Goal: Task Accomplishment & Management: Use online tool/utility

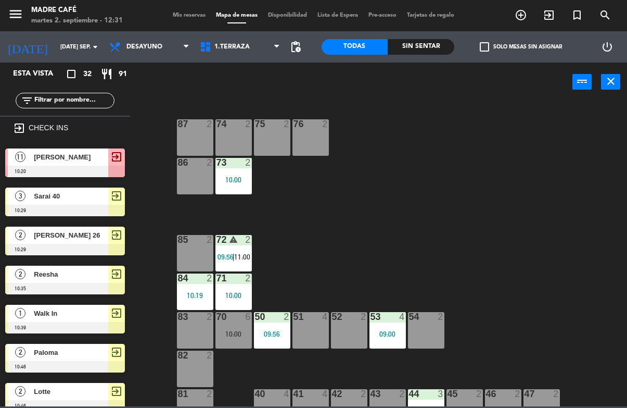
click at [86, 157] on span "[PERSON_NAME]" at bounding box center [71, 157] width 74 height 11
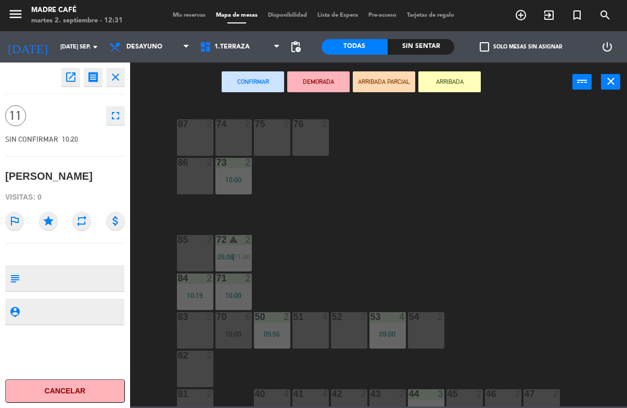
click at [454, 78] on button "ARRIBADA" at bounding box center [450, 81] width 62 height 21
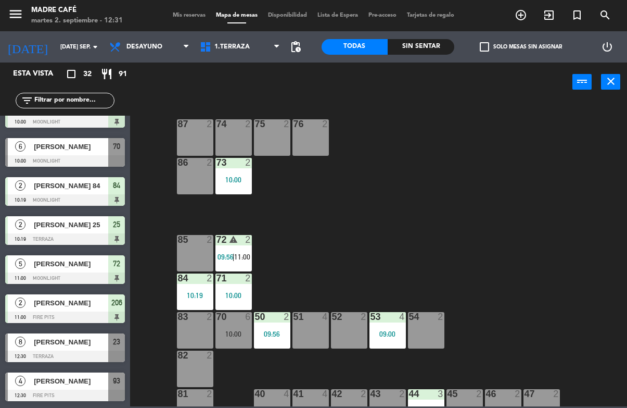
scroll to position [1021, 0]
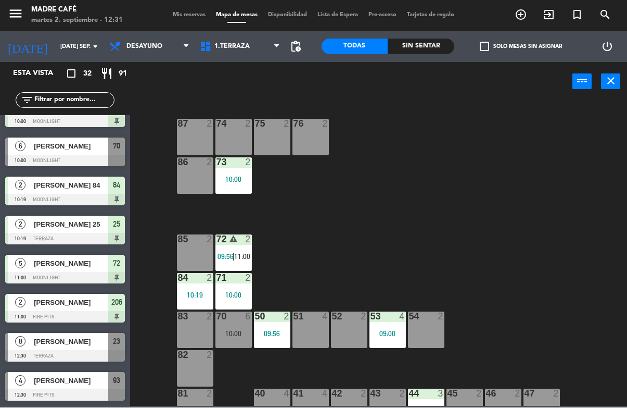
click at [550, 23] on span "exit_to_app" at bounding box center [549, 15] width 28 height 18
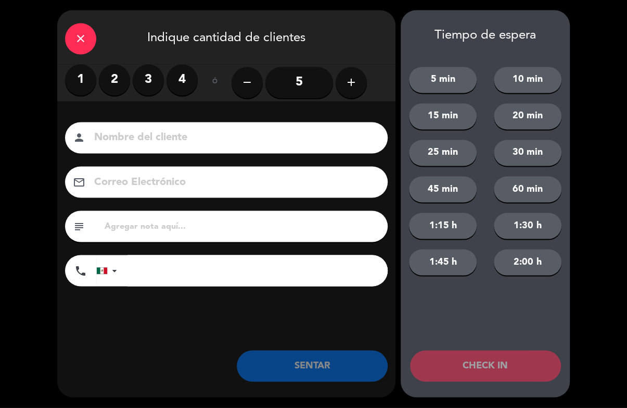
click at [356, 75] on button "add" at bounding box center [351, 82] width 31 height 31
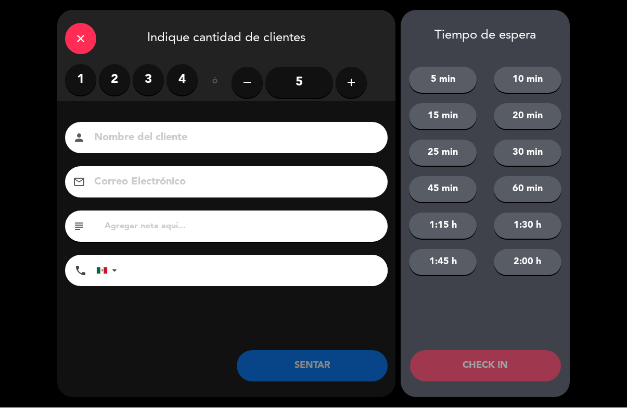
click at [351, 80] on icon "add" at bounding box center [351, 83] width 12 height 12
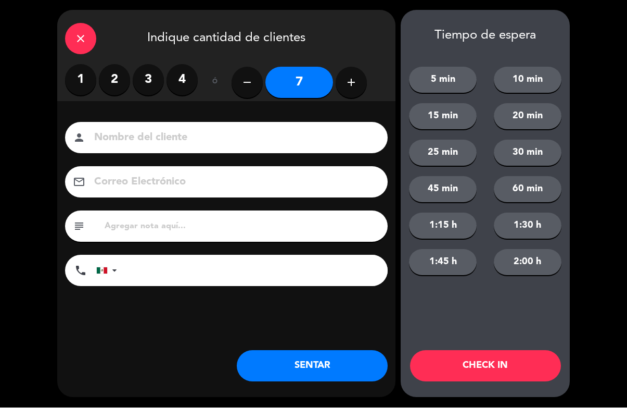
click at [352, 85] on icon "add" at bounding box center [351, 83] width 12 height 12
click at [352, 86] on icon "add" at bounding box center [351, 83] width 12 height 12
click at [356, 87] on icon "add" at bounding box center [351, 83] width 12 height 12
click at [359, 86] on button "add" at bounding box center [351, 82] width 31 height 31
click at [359, 95] on button "add" at bounding box center [351, 82] width 31 height 31
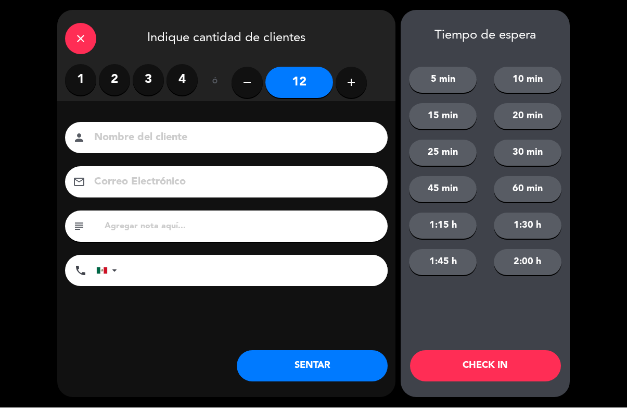
click at [357, 95] on button "add" at bounding box center [351, 82] width 31 height 31
click at [360, 86] on button "add" at bounding box center [351, 82] width 31 height 31
click at [355, 83] on icon "add" at bounding box center [351, 83] width 12 height 12
click at [356, 85] on icon "add" at bounding box center [351, 83] width 12 height 12
click at [353, 91] on button "add" at bounding box center [351, 82] width 31 height 31
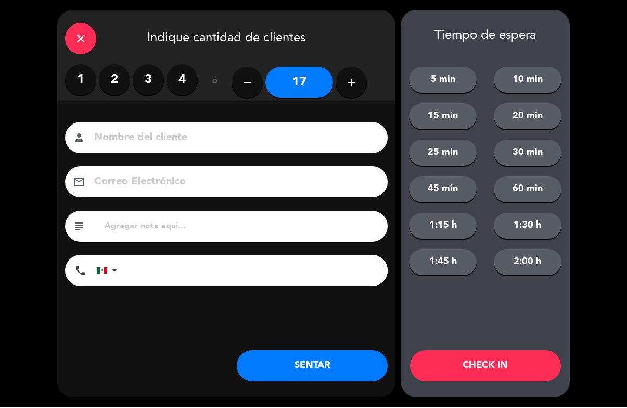
click at [354, 87] on icon "add" at bounding box center [351, 83] width 12 height 12
click at [348, 83] on icon "add" at bounding box center [351, 83] width 12 height 12
click at [350, 90] on button "add" at bounding box center [351, 82] width 31 height 31
click at [347, 89] on button "add" at bounding box center [351, 82] width 31 height 31
click at [259, 74] on button "remove" at bounding box center [247, 82] width 31 height 31
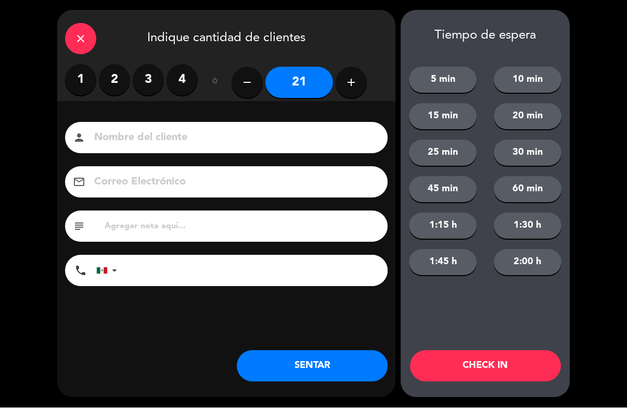
type input "20"
click at [508, 367] on button "CHECK IN" at bounding box center [485, 365] width 151 height 31
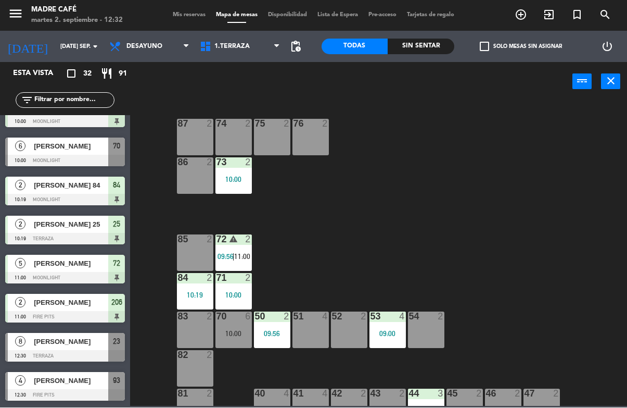
click at [541, 22] on span "exit_to_app" at bounding box center [549, 15] width 28 height 18
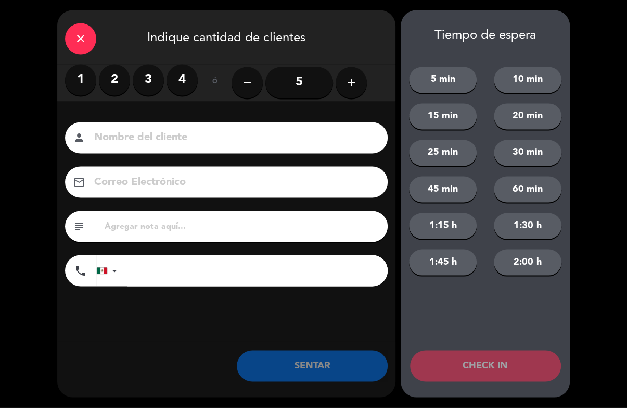
click at [357, 85] on icon "add" at bounding box center [351, 83] width 12 height 12
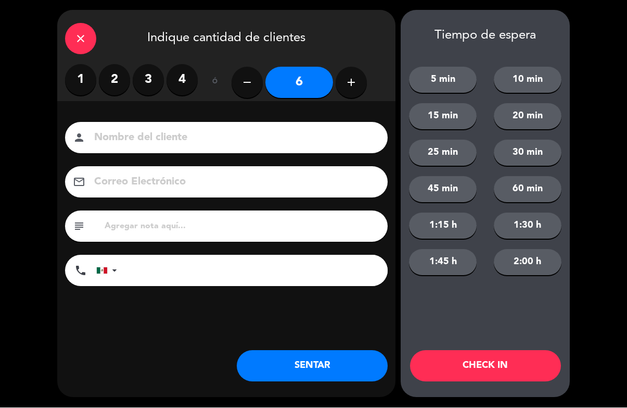
click at [356, 85] on icon "add" at bounding box center [351, 83] width 12 height 12
click at [355, 92] on button "add" at bounding box center [351, 82] width 31 height 31
click at [355, 93] on button "add" at bounding box center [351, 82] width 31 height 31
click at [355, 87] on icon "add" at bounding box center [351, 83] width 12 height 12
click at [365, 89] on button "add" at bounding box center [351, 82] width 31 height 31
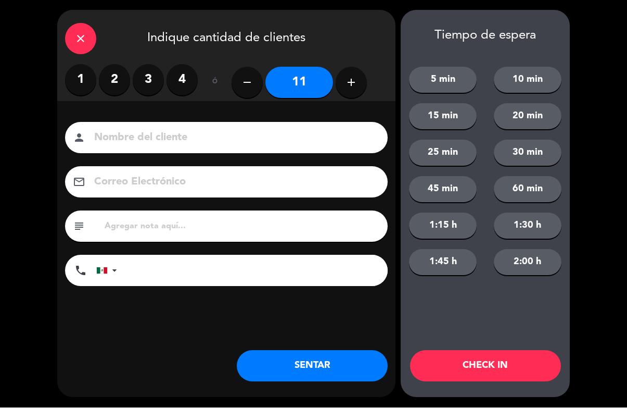
click at [361, 82] on button "add" at bounding box center [351, 82] width 31 height 31
click at [362, 87] on button "add" at bounding box center [351, 82] width 31 height 31
click at [356, 86] on icon "add" at bounding box center [351, 83] width 12 height 12
click at [353, 84] on icon "add" at bounding box center [351, 83] width 12 height 12
click at [349, 82] on icon "add" at bounding box center [351, 83] width 12 height 12
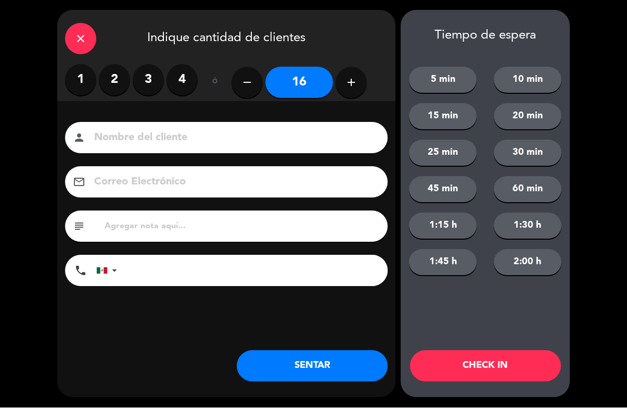
click at [351, 84] on icon "add" at bounding box center [351, 83] width 12 height 12
click at [351, 86] on icon "add" at bounding box center [351, 83] width 12 height 12
click at [348, 82] on icon "add" at bounding box center [351, 83] width 12 height 12
click at [351, 77] on icon "add" at bounding box center [351, 83] width 12 height 12
click at [349, 86] on icon "add" at bounding box center [351, 83] width 12 height 12
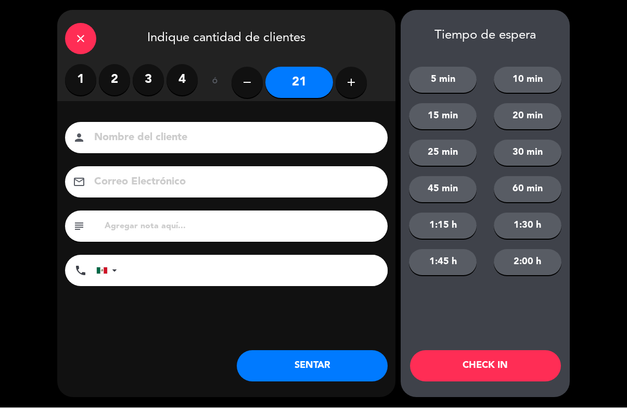
click at [351, 86] on icon "add" at bounding box center [351, 83] width 12 height 12
click at [353, 85] on icon "add" at bounding box center [351, 83] width 12 height 12
type input "23"
click at [357, 81] on icon "add" at bounding box center [351, 83] width 12 height 12
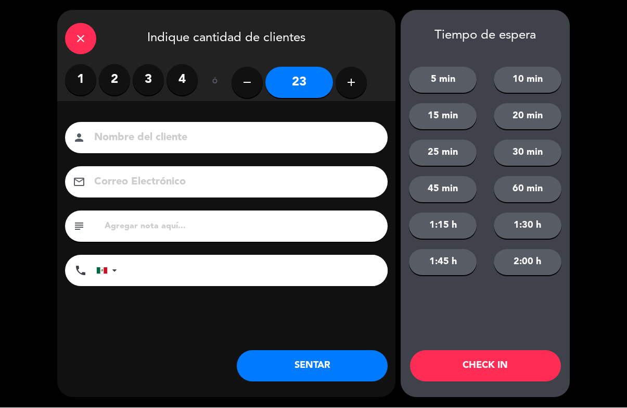
click at [492, 375] on button "CHECK IN" at bounding box center [485, 365] width 151 height 31
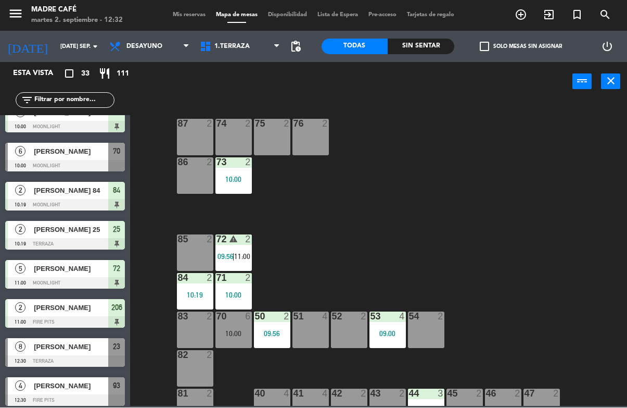
click at [528, 18] on icon "exit_to_app" at bounding box center [521, 15] width 12 height 12
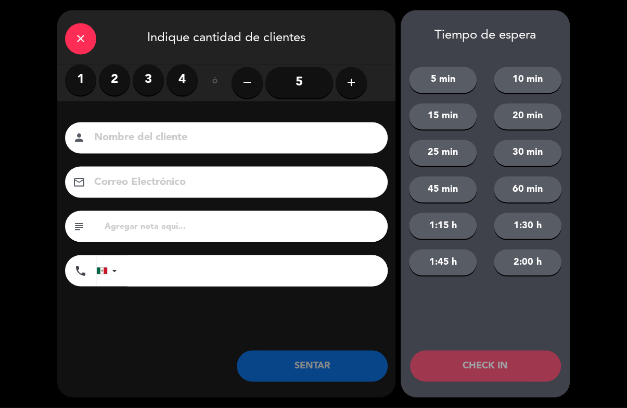
click at [360, 71] on button "add" at bounding box center [351, 82] width 31 height 31
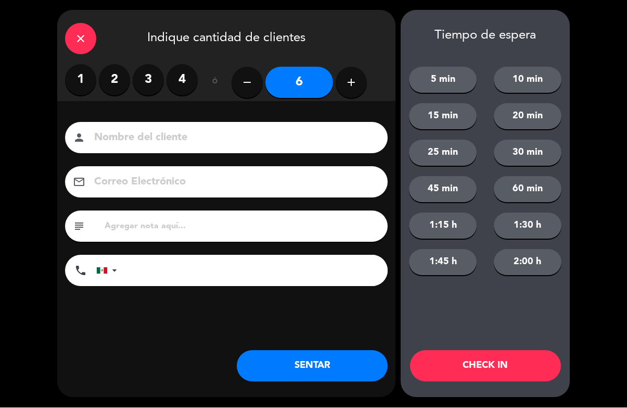
click at [359, 84] on button "add" at bounding box center [351, 82] width 31 height 31
click at [355, 84] on icon "add" at bounding box center [351, 83] width 12 height 12
click at [361, 82] on button "add" at bounding box center [351, 82] width 31 height 31
click at [359, 83] on button "add" at bounding box center [351, 82] width 31 height 31
click at [359, 87] on button "add" at bounding box center [351, 82] width 31 height 31
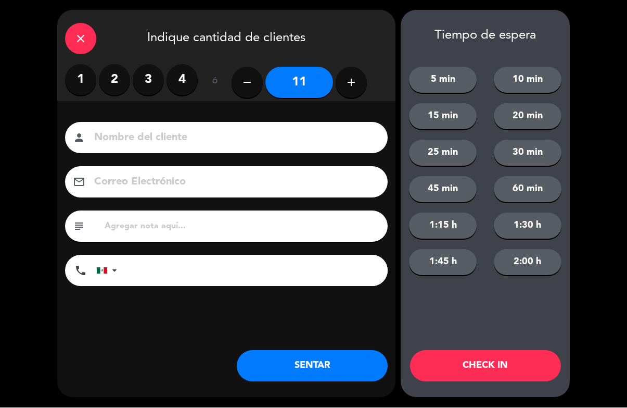
click at [359, 87] on button "add" at bounding box center [351, 82] width 31 height 31
click at [361, 83] on button "add" at bounding box center [351, 82] width 31 height 31
click at [359, 84] on button "add" at bounding box center [351, 82] width 31 height 31
click at [351, 84] on icon "add" at bounding box center [351, 83] width 12 height 12
click at [344, 85] on button "add" at bounding box center [351, 82] width 31 height 31
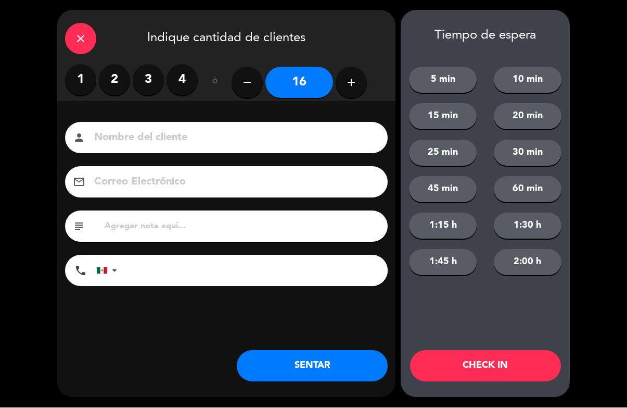
click at [354, 78] on icon "add" at bounding box center [351, 83] width 12 height 12
click at [359, 92] on button "add" at bounding box center [351, 82] width 31 height 31
type input "18"
click at [503, 367] on button "CHECK IN" at bounding box center [485, 365] width 151 height 31
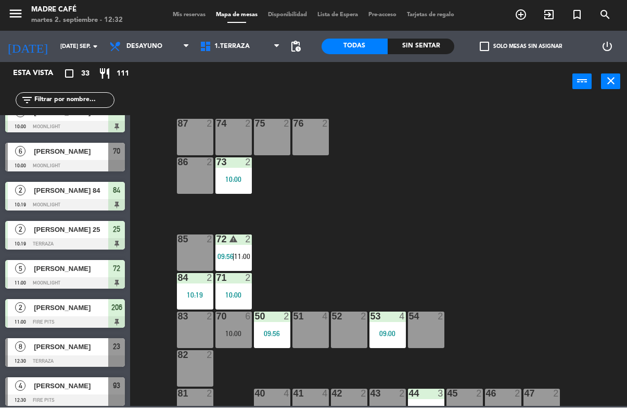
click at [528, 16] on icon "exit_to_app" at bounding box center [521, 15] width 12 height 12
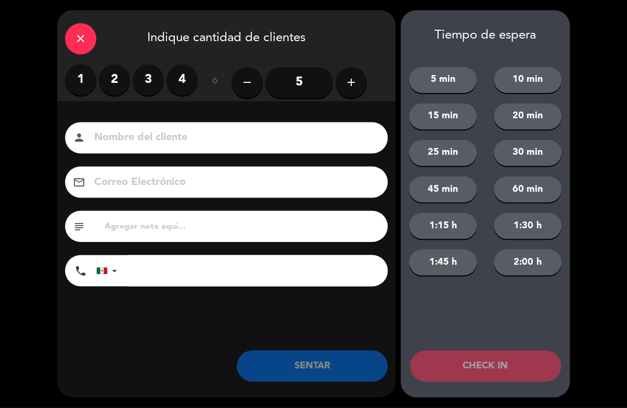
click at [355, 81] on icon "add" at bounding box center [351, 83] width 12 height 12
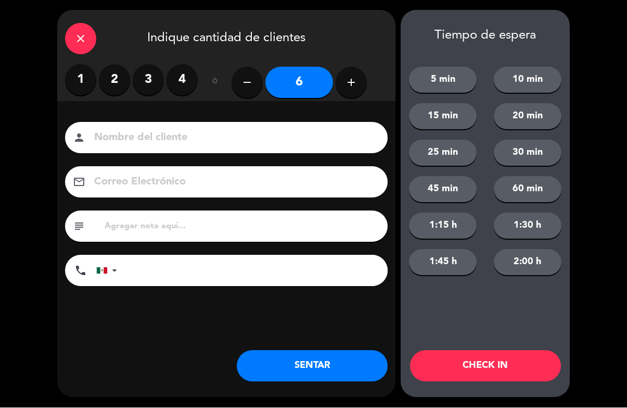
click at [358, 81] on button "add" at bounding box center [351, 82] width 31 height 31
click at [364, 85] on button "add" at bounding box center [351, 82] width 31 height 31
click at [363, 80] on button "add" at bounding box center [351, 82] width 31 height 31
click at [357, 88] on icon "add" at bounding box center [351, 83] width 12 height 12
click at [360, 86] on button "add" at bounding box center [351, 82] width 31 height 31
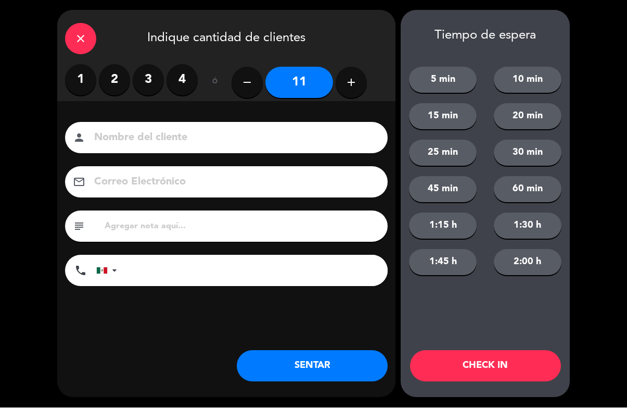
click at [363, 84] on button "add" at bounding box center [351, 82] width 31 height 31
click at [365, 78] on button "add" at bounding box center [351, 82] width 31 height 31
click at [362, 80] on button "add" at bounding box center [351, 82] width 31 height 31
click at [356, 81] on icon "add" at bounding box center [351, 83] width 12 height 12
click at [357, 80] on icon "add" at bounding box center [351, 83] width 12 height 12
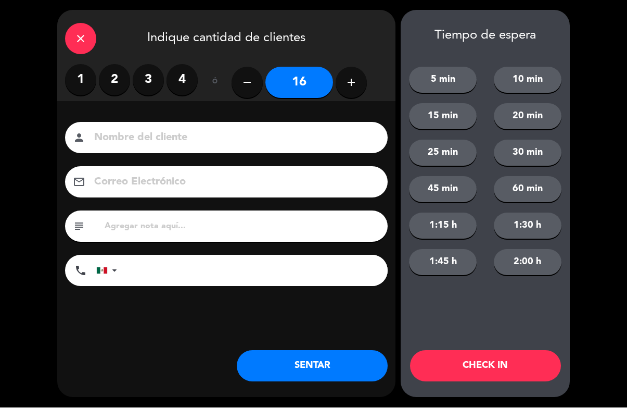
click at [359, 85] on button "add" at bounding box center [351, 82] width 31 height 31
click at [356, 84] on icon "add" at bounding box center [351, 83] width 12 height 12
click at [352, 92] on button "add" at bounding box center [351, 82] width 31 height 31
click at [360, 78] on button "add" at bounding box center [351, 82] width 31 height 31
type input "20"
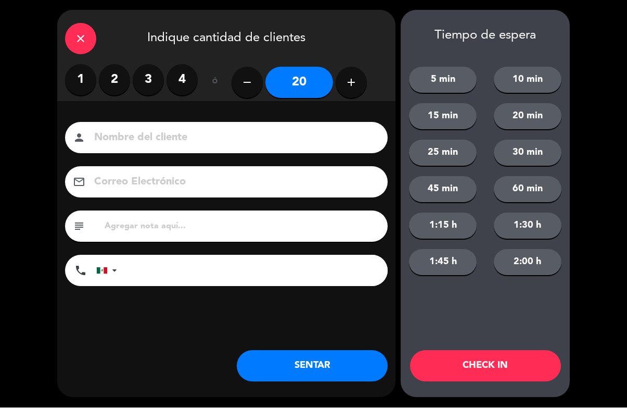
click at [491, 354] on button "CHECK IN" at bounding box center [485, 365] width 151 height 31
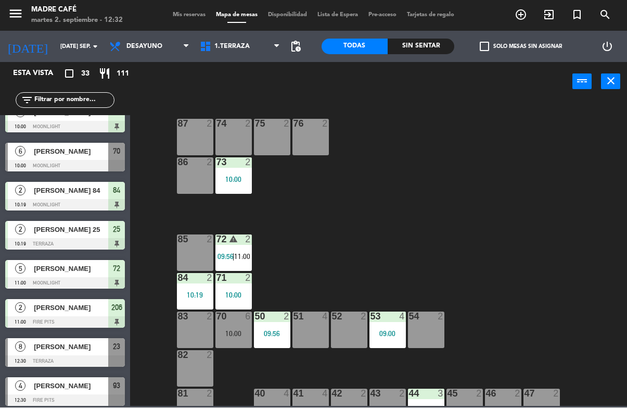
click at [556, 16] on span "exit_to_app" at bounding box center [549, 15] width 28 height 18
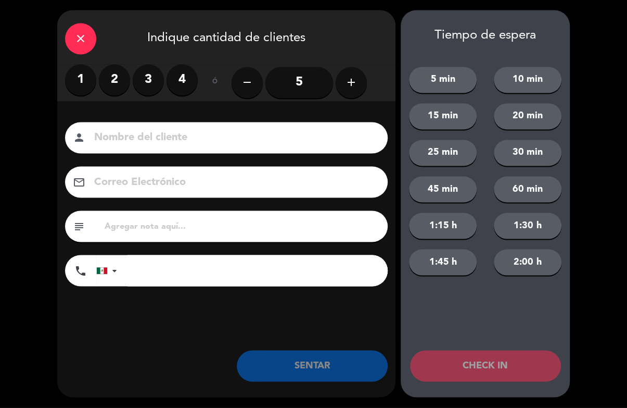
click at [346, 84] on icon "add" at bounding box center [351, 83] width 12 height 12
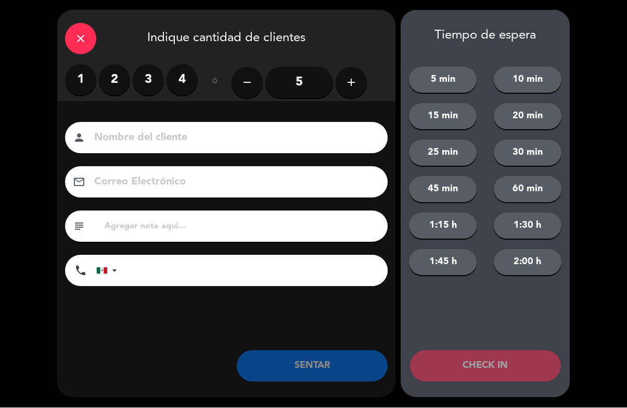
click at [349, 85] on icon "add" at bounding box center [351, 83] width 12 height 12
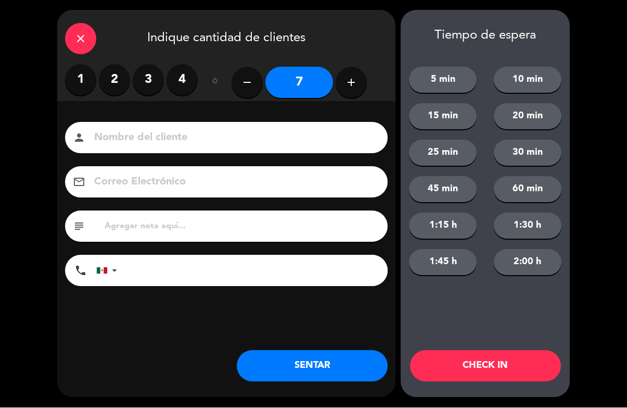
click at [362, 86] on button "add" at bounding box center [351, 82] width 31 height 31
click at [360, 83] on button "add" at bounding box center [351, 82] width 31 height 31
click at [358, 81] on button "add" at bounding box center [351, 82] width 31 height 31
click at [358, 83] on button "add" at bounding box center [351, 82] width 31 height 31
click at [353, 80] on icon "add" at bounding box center [351, 83] width 12 height 12
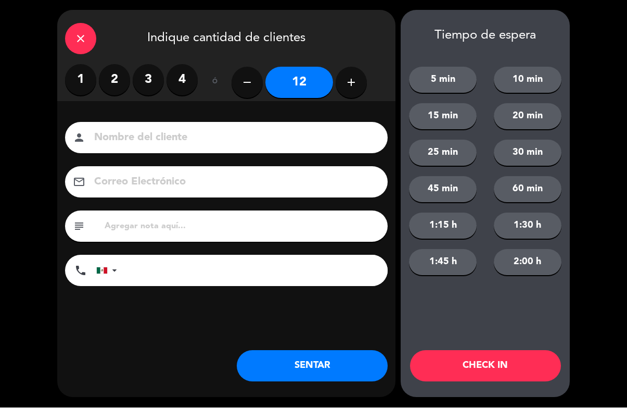
click at [359, 78] on button "add" at bounding box center [351, 82] width 31 height 31
click at [362, 81] on button "add" at bounding box center [351, 82] width 31 height 31
click at [356, 87] on icon "add" at bounding box center [351, 83] width 12 height 12
click at [358, 84] on button "add" at bounding box center [351, 82] width 31 height 31
click at [362, 84] on button "add" at bounding box center [351, 82] width 31 height 31
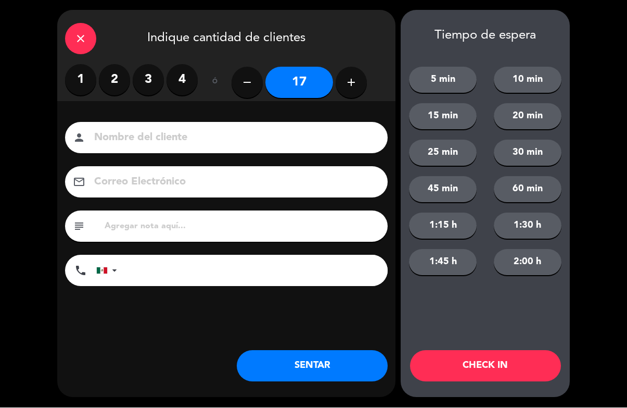
click at [359, 87] on button "add" at bounding box center [351, 82] width 31 height 31
click at [362, 85] on button "add" at bounding box center [351, 82] width 31 height 31
click at [364, 82] on button "add" at bounding box center [351, 82] width 31 height 31
click at [365, 79] on button "add" at bounding box center [351, 82] width 31 height 31
click at [347, 90] on button "add" at bounding box center [351, 82] width 31 height 31
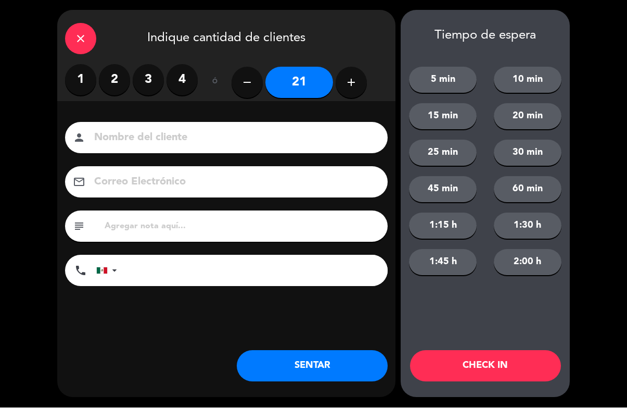
type input "22"
click at [481, 363] on button "CHECK IN" at bounding box center [485, 365] width 151 height 31
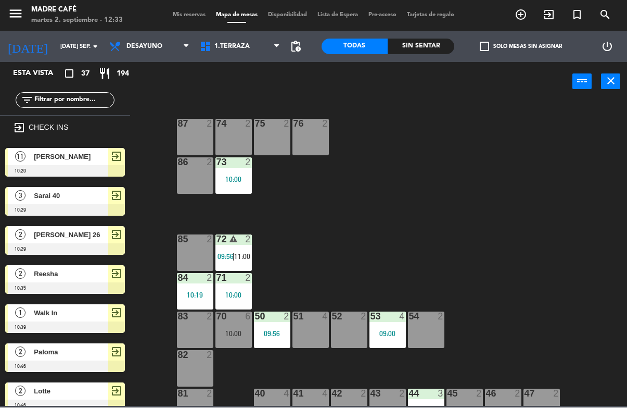
scroll to position [0, 0]
click at [247, 46] on span "1.Terraza" at bounding box center [232, 46] width 35 height 7
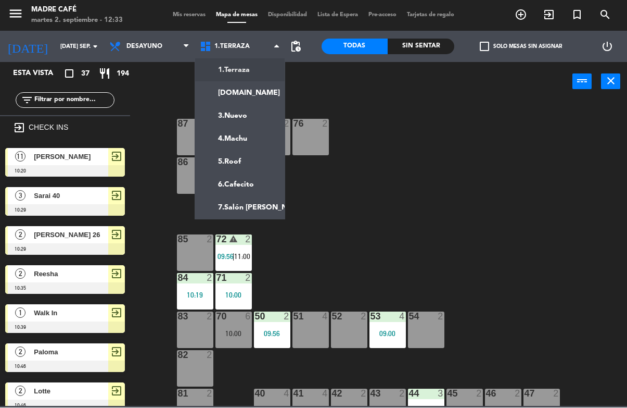
click at [250, 182] on ng-component "menu Madre Café martes 2. septiembre - 12:33 Mis reservas Mapa de mesas Disponi…" at bounding box center [313, 203] width 627 height 406
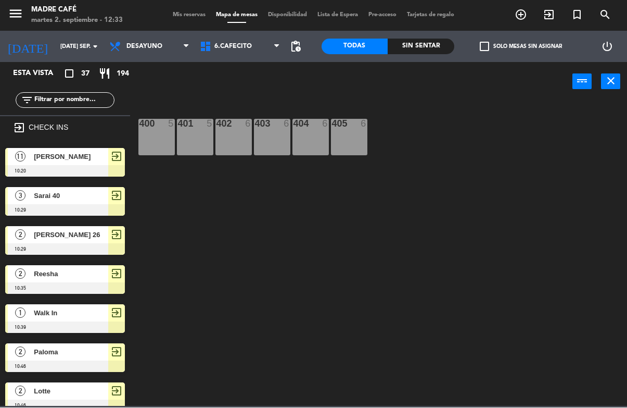
click at [249, 51] on span "6.Cafecito" at bounding box center [233, 46] width 37 height 7
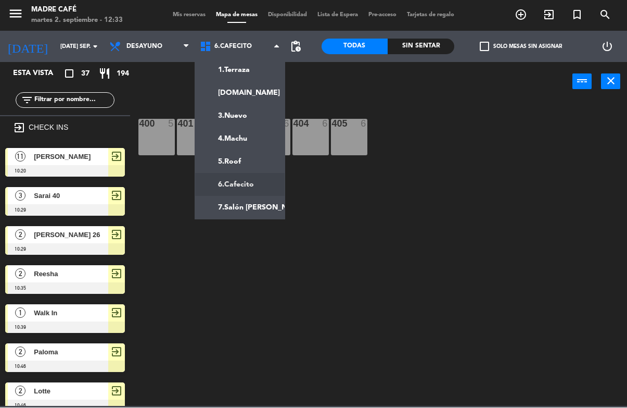
click at [251, 157] on ng-component "menu Madre Café martes 2. septiembre - 12:33 Mis reservas Mapa de mesas Disponi…" at bounding box center [313, 203] width 627 height 406
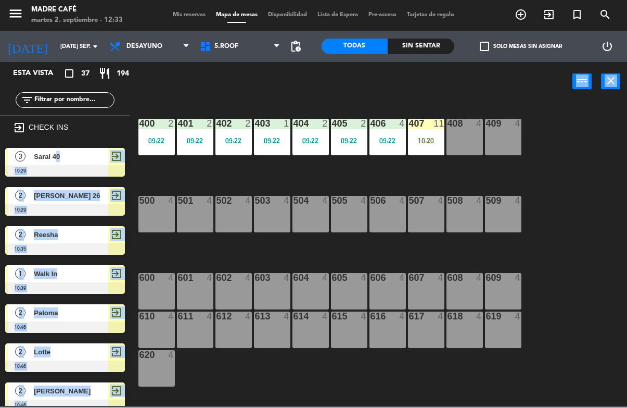
click at [573, 175] on div "400 2 09:22 401 2 09:22 402 2 09:22 403 1 09:22 404 2 09:22 405 2 09:22 406 4 0…" at bounding box center [381, 254] width 491 height 306
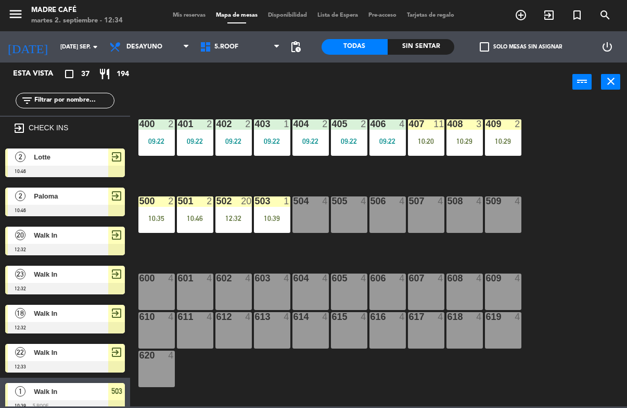
scroll to position [10, 0]
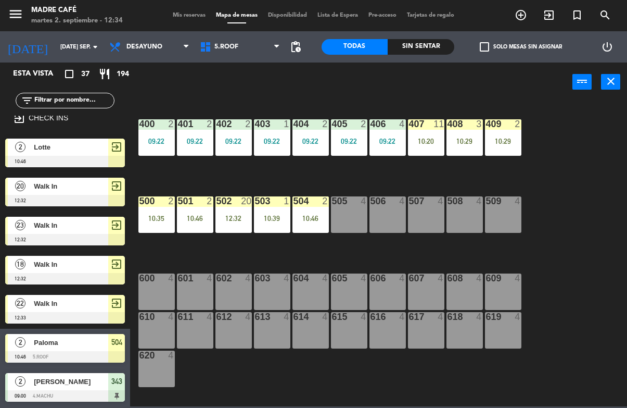
click at [426, 147] on div "407 11 10:20" at bounding box center [426, 137] width 36 height 36
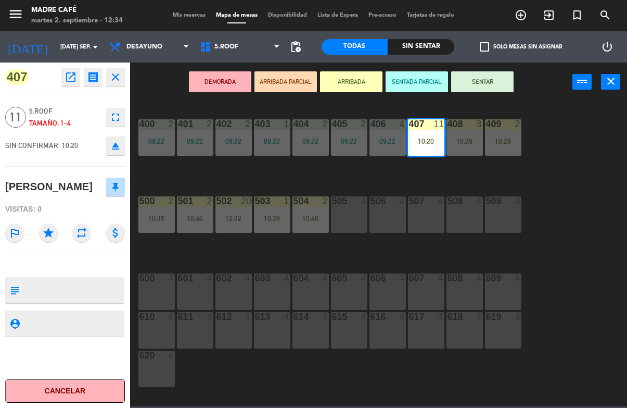
click at [497, 86] on button "SENTAR" at bounding box center [482, 81] width 62 height 21
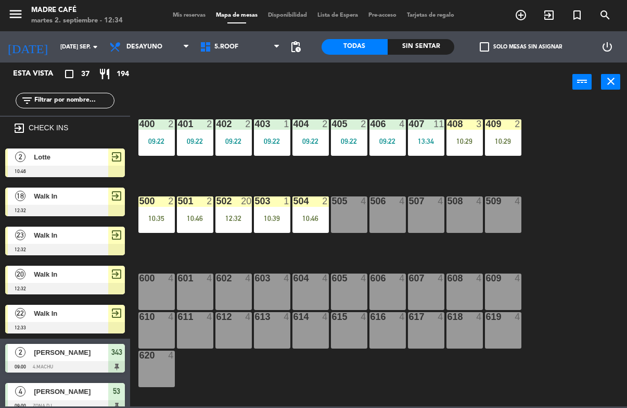
scroll to position [51, 0]
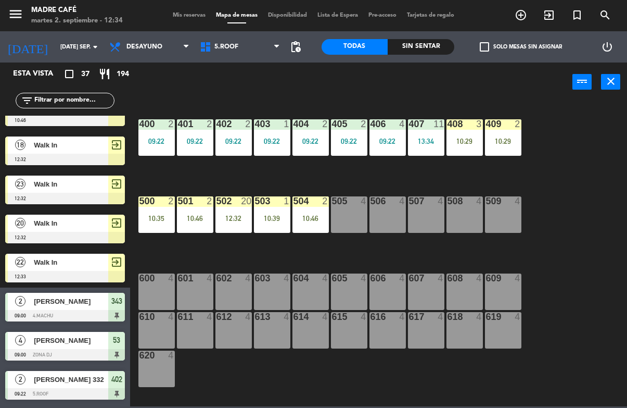
click at [461, 143] on div "10:29" at bounding box center [465, 140] width 36 height 7
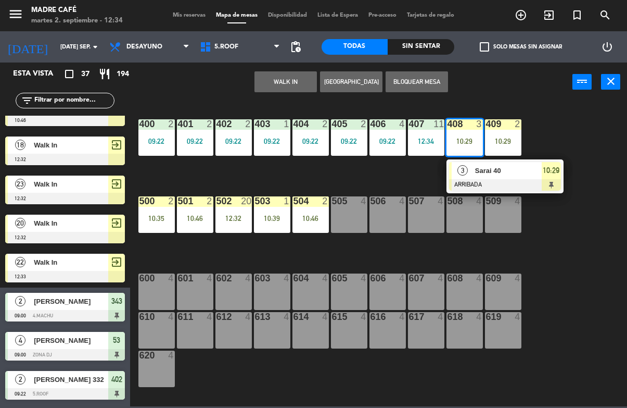
click at [549, 178] on div "10:29" at bounding box center [551, 170] width 19 height 17
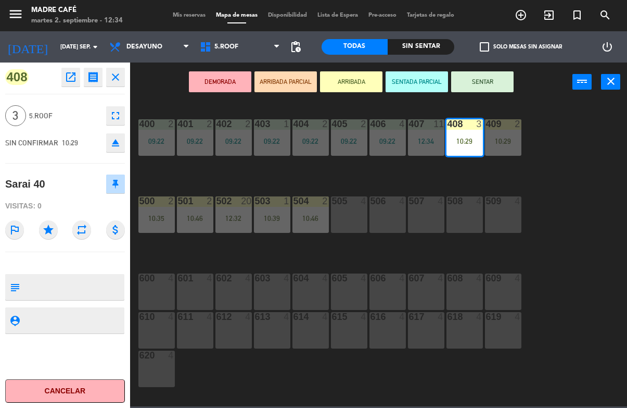
click at [492, 85] on button "SENTAR" at bounding box center [482, 81] width 62 height 21
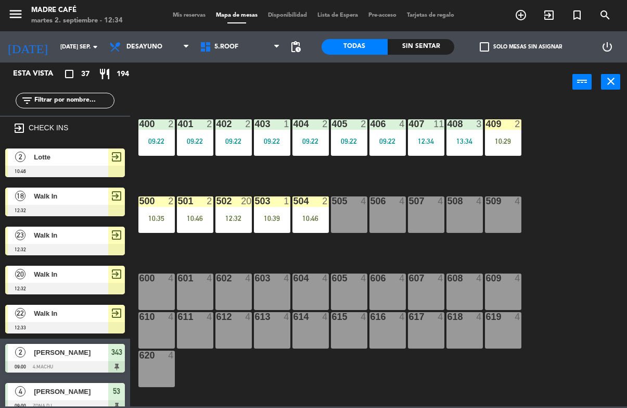
scroll to position [90, 0]
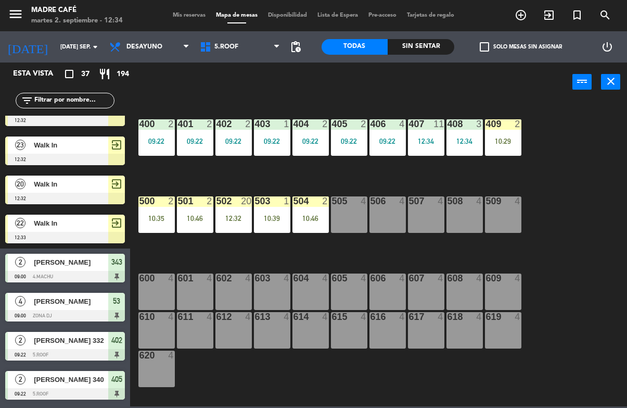
click at [506, 147] on div "409 2 10:29" at bounding box center [503, 137] width 36 height 36
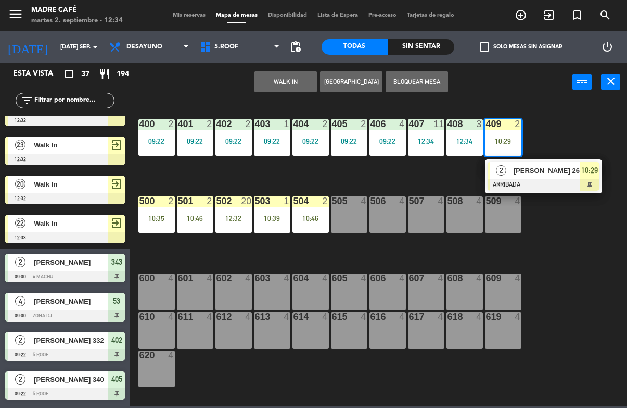
click at [570, 169] on span "[PERSON_NAME] 26" at bounding box center [547, 170] width 67 height 11
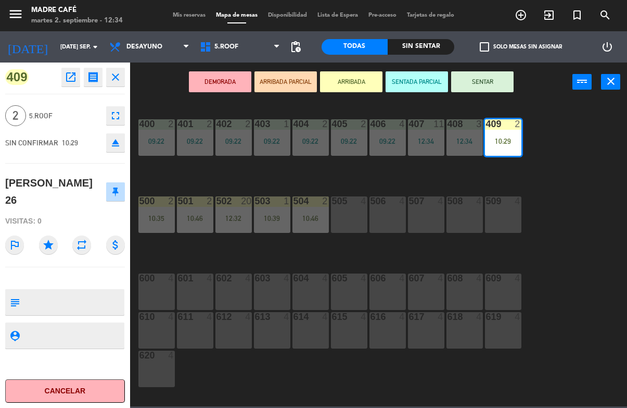
click at [500, 84] on button "SENTAR" at bounding box center [482, 81] width 62 height 21
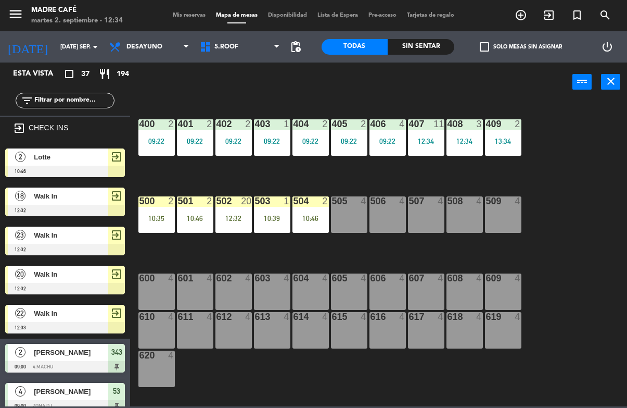
scroll to position [51, 0]
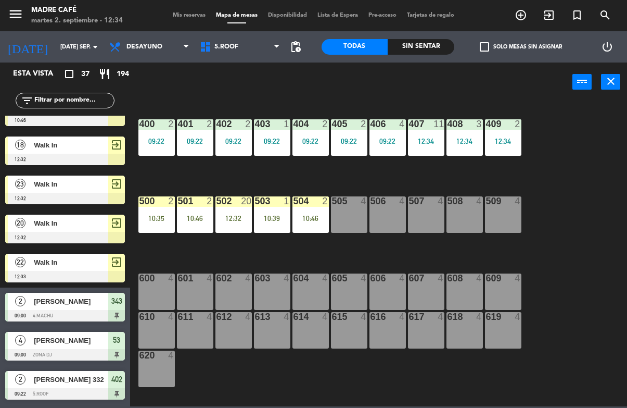
click at [160, 219] on div "10:35" at bounding box center [157, 218] width 36 height 7
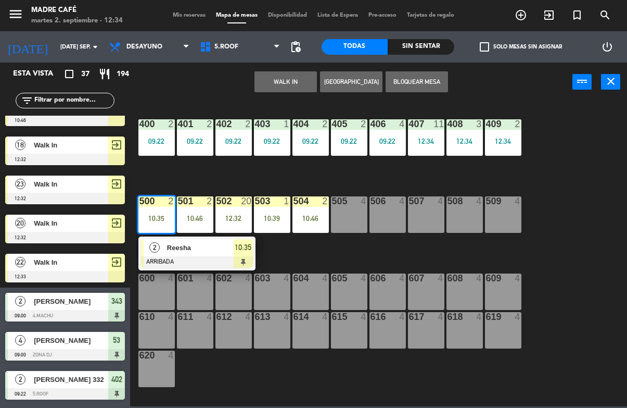
click at [234, 253] on div "10:35" at bounding box center [243, 247] width 19 height 17
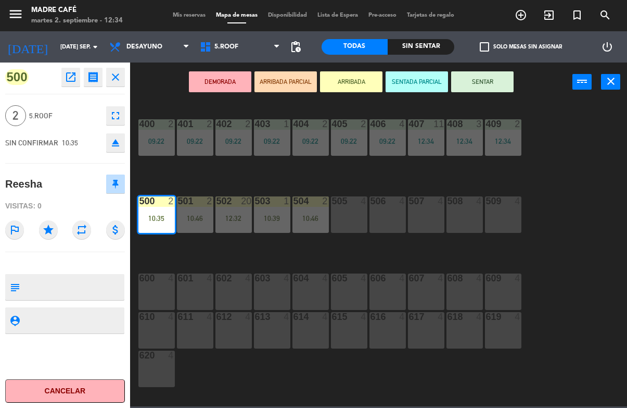
click at [499, 81] on button "SENTAR" at bounding box center [482, 81] width 62 height 21
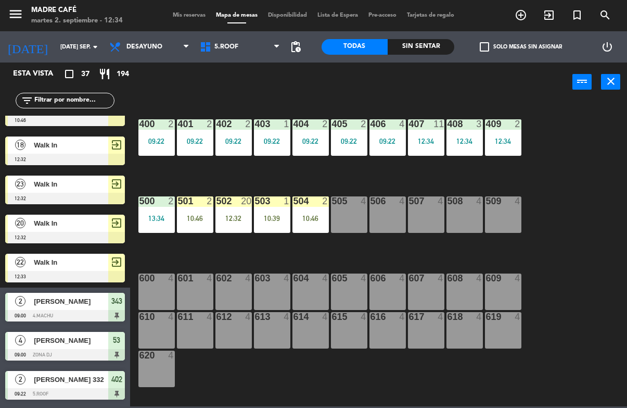
click at [200, 217] on div "10:46" at bounding box center [195, 218] width 36 height 7
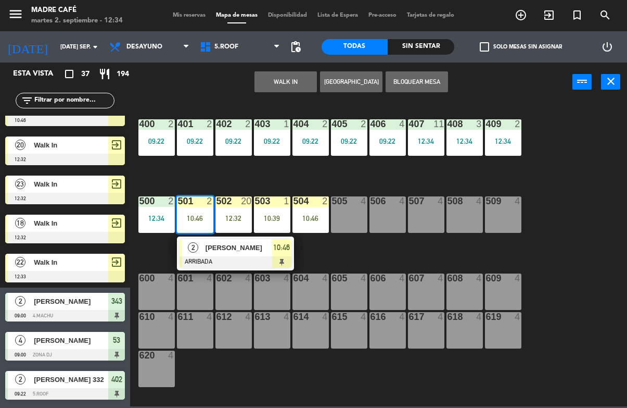
click at [267, 255] on div "[PERSON_NAME]" at bounding box center [239, 247] width 68 height 17
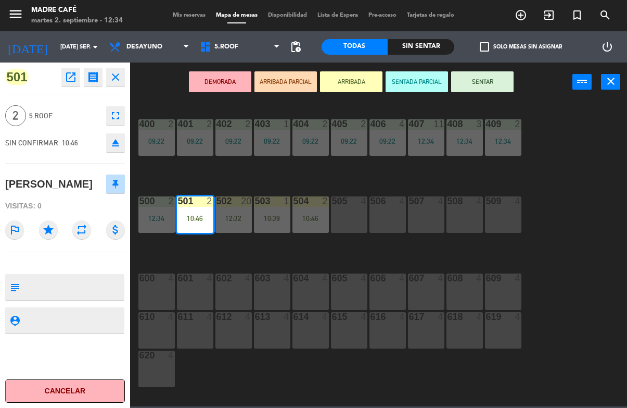
click at [490, 91] on button "SENTAR" at bounding box center [482, 81] width 62 height 21
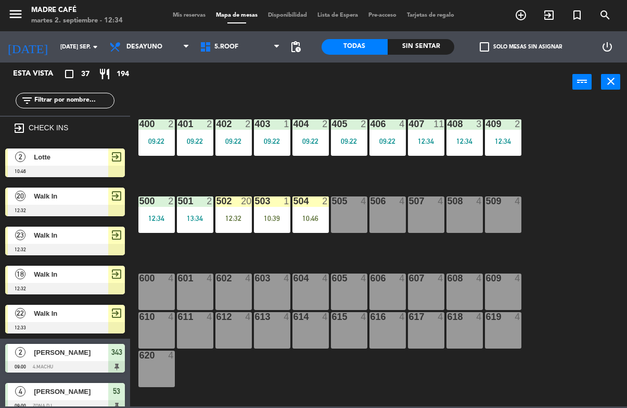
scroll to position [90, 0]
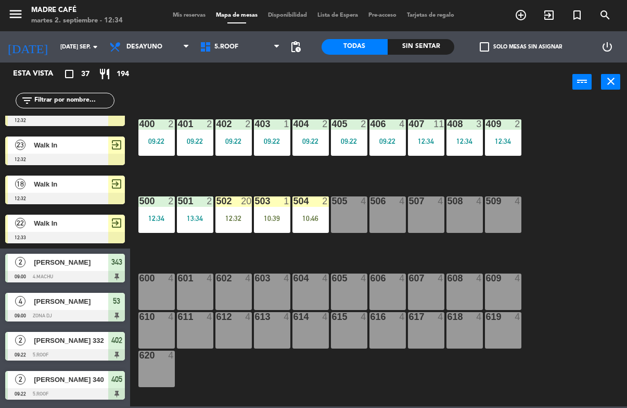
click at [235, 222] on div "12:32" at bounding box center [234, 218] width 36 height 7
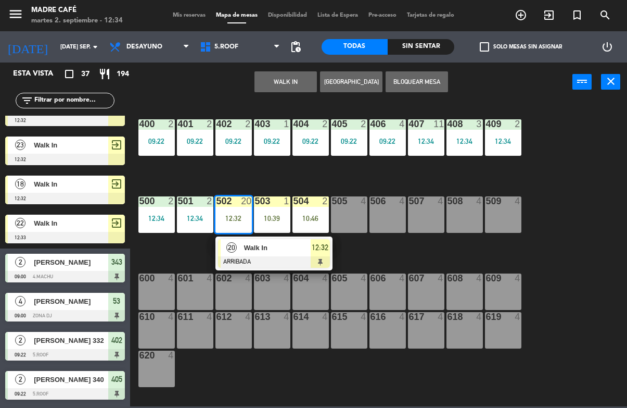
click at [318, 251] on span "12:32" at bounding box center [320, 247] width 17 height 12
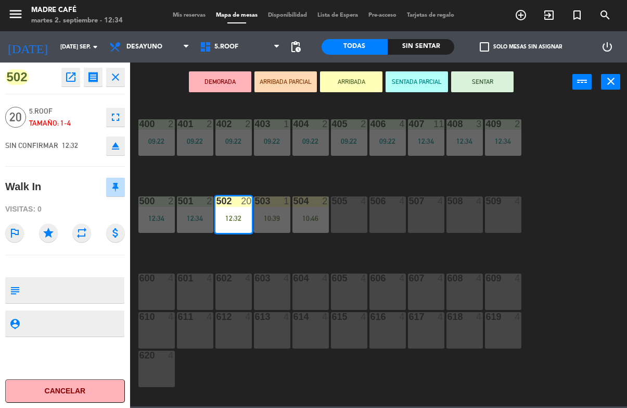
click at [494, 82] on button "SENTAR" at bounding box center [482, 81] width 62 height 21
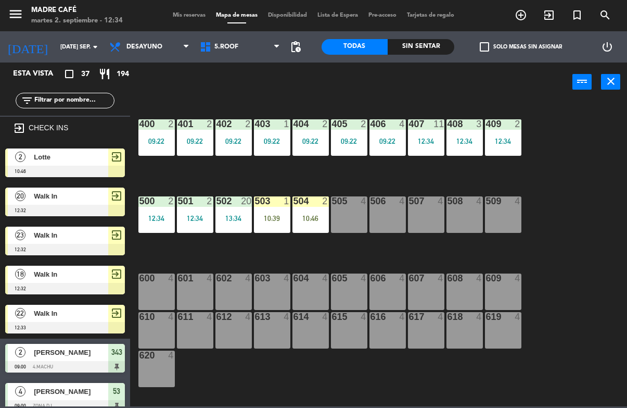
scroll to position [285, 0]
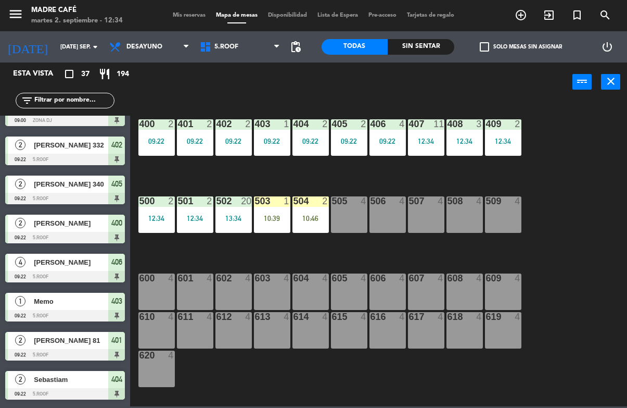
click at [270, 218] on div "10:39" at bounding box center [272, 218] width 36 height 7
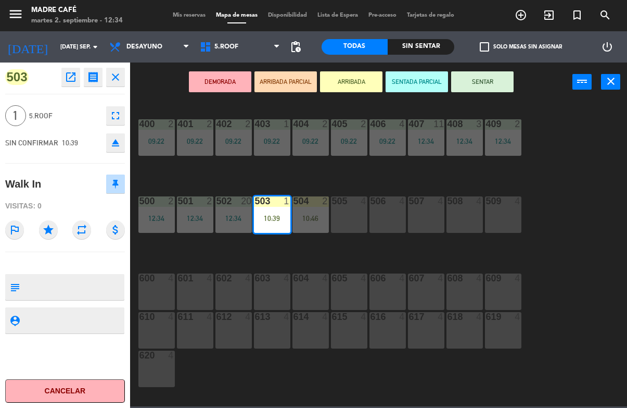
click at [496, 77] on button "SENTAR" at bounding box center [482, 81] width 62 height 21
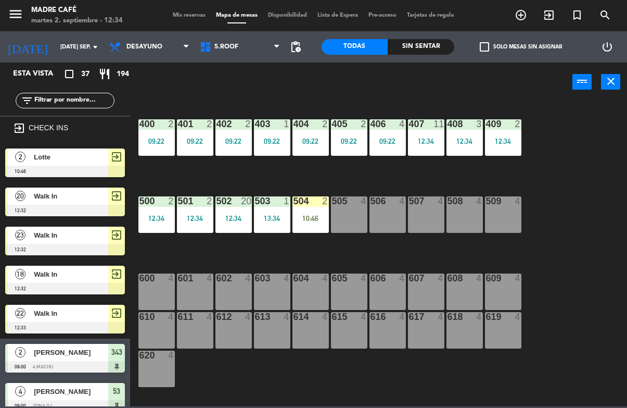
scroll to position [51, 0]
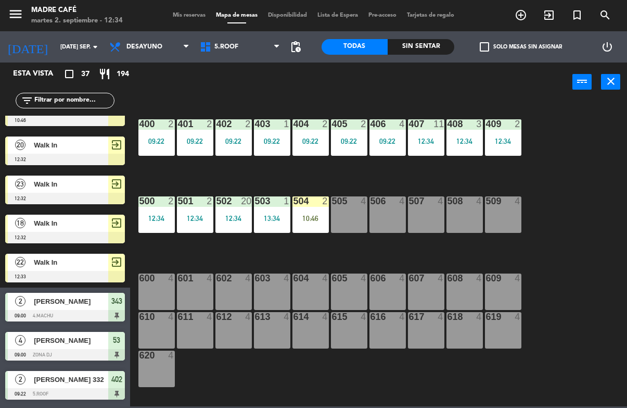
click at [305, 221] on div "10:46" at bounding box center [311, 218] width 36 height 7
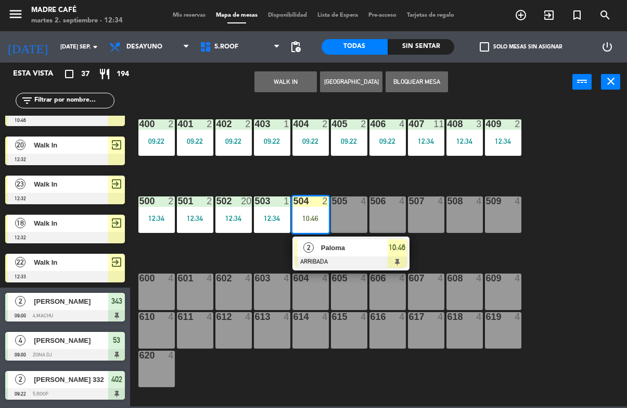
click at [383, 255] on div "Paloma" at bounding box center [354, 247] width 68 height 17
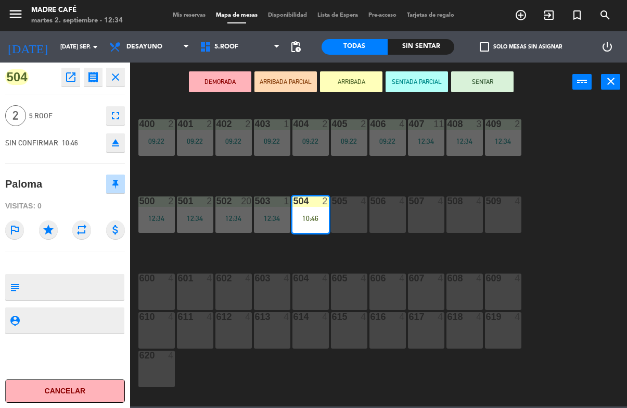
click at [490, 86] on button "SENTAR" at bounding box center [482, 81] width 62 height 21
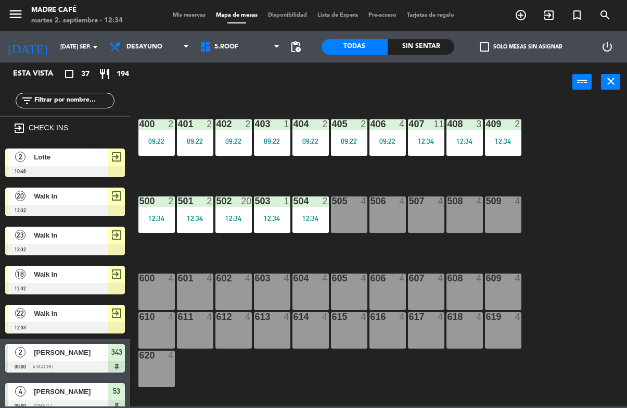
scroll to position [0, 0]
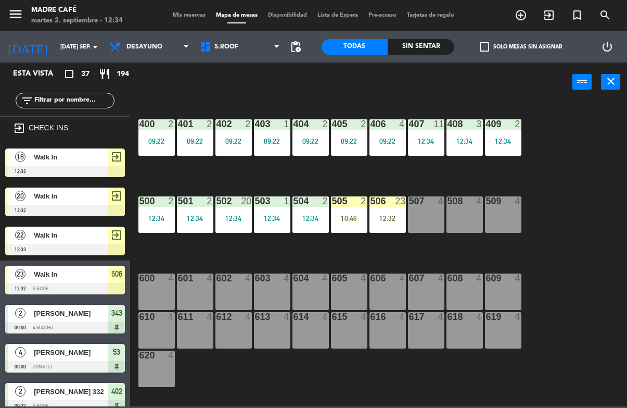
click at [347, 215] on div "10:46" at bounding box center [349, 218] width 36 height 7
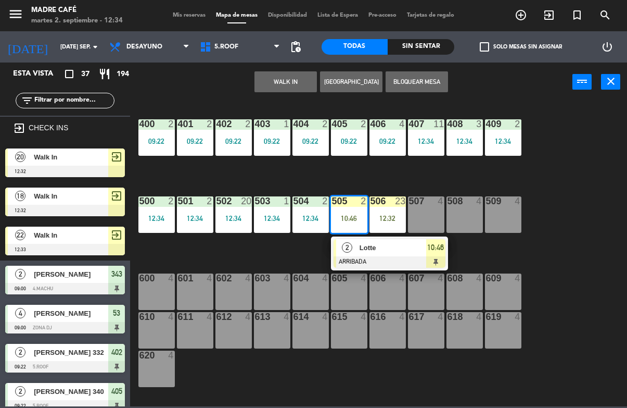
click at [433, 262] on div at bounding box center [390, 261] width 112 height 11
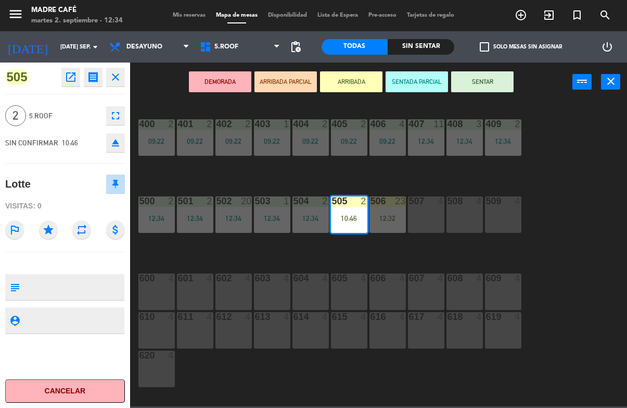
click at [498, 83] on button "SENTAR" at bounding box center [482, 81] width 62 height 21
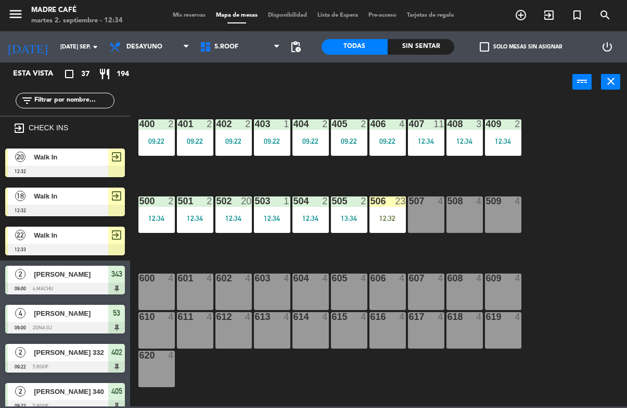
click at [386, 219] on div "12:32" at bounding box center [388, 218] width 36 height 7
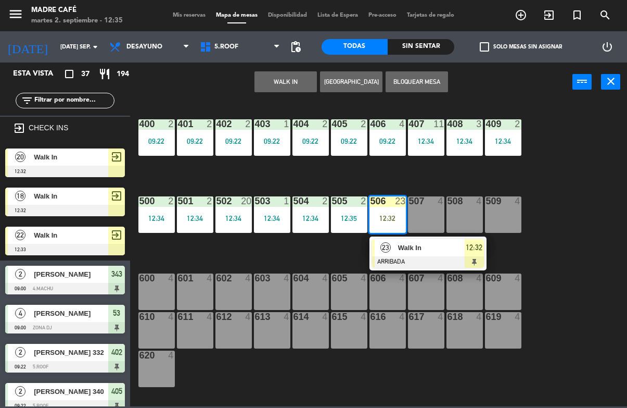
click at [473, 259] on div at bounding box center [428, 261] width 112 height 11
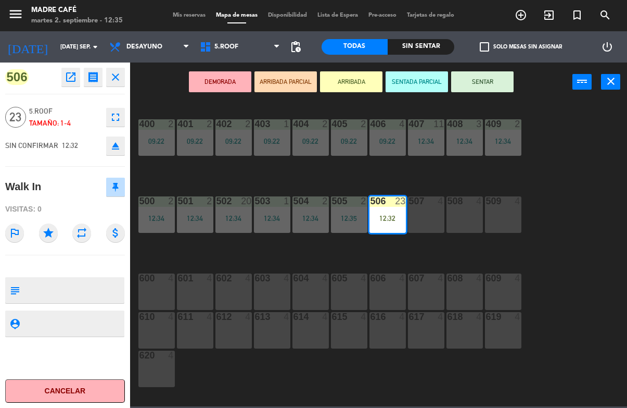
click at [491, 77] on button "SENTAR" at bounding box center [482, 81] width 62 height 21
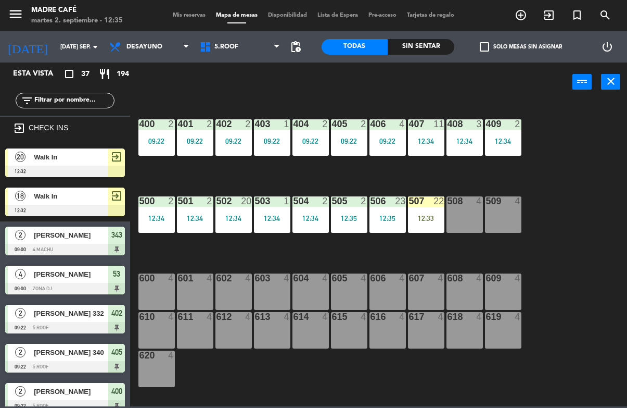
click at [416, 217] on div "12:33" at bounding box center [426, 218] width 36 height 7
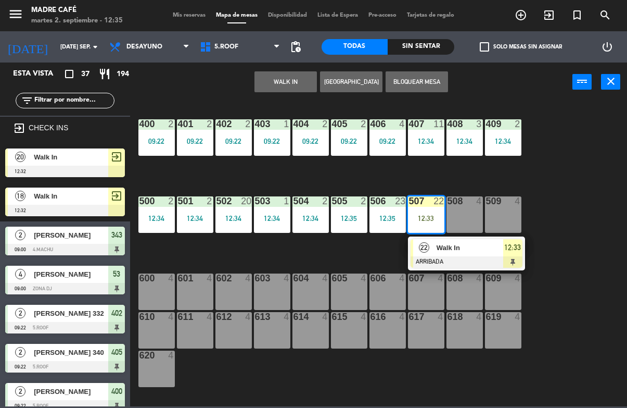
click at [505, 250] on span "12:33" at bounding box center [513, 247] width 17 height 12
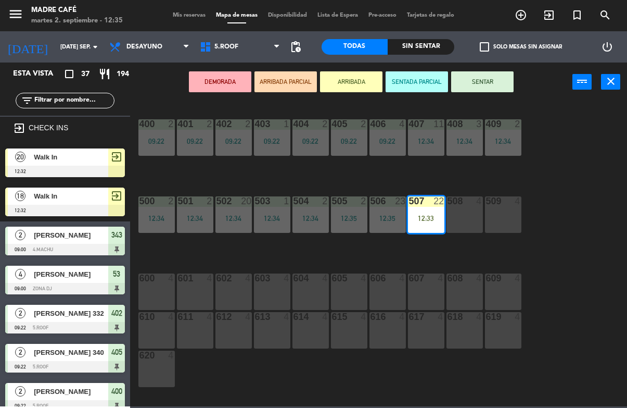
click at [490, 79] on button "SENTAR" at bounding box center [482, 81] width 62 height 21
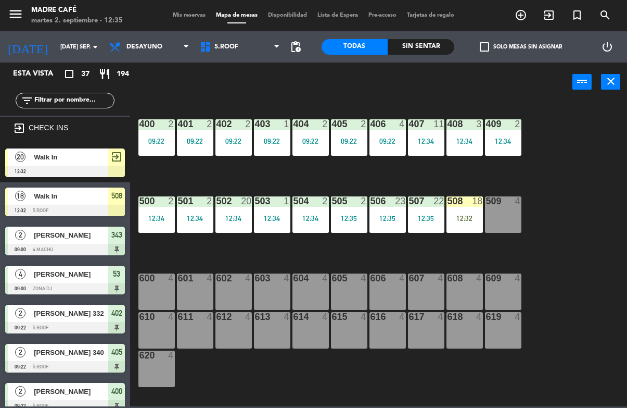
click at [459, 203] on div at bounding box center [464, 200] width 17 height 9
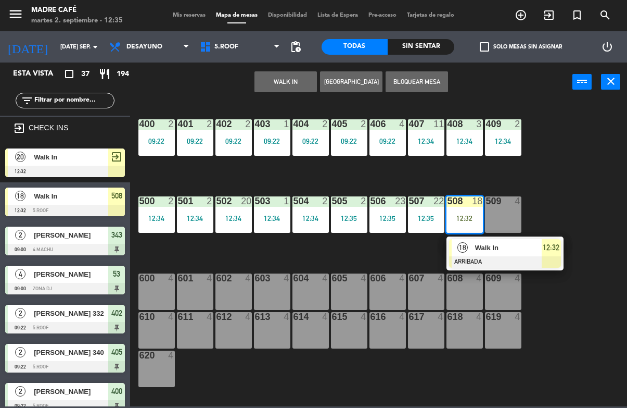
click at [537, 247] on span "Walk In" at bounding box center [508, 247] width 67 height 11
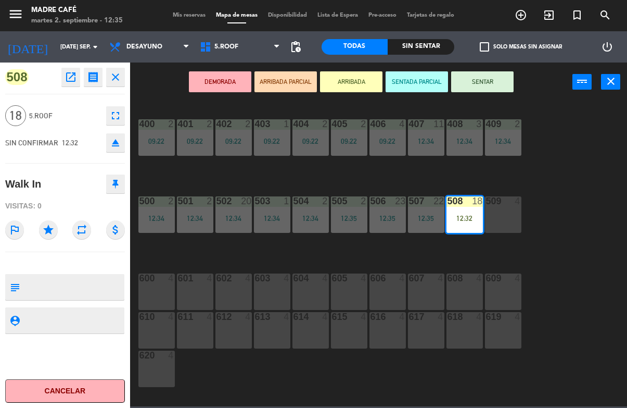
click at [492, 83] on button "SENTAR" at bounding box center [482, 81] width 62 height 21
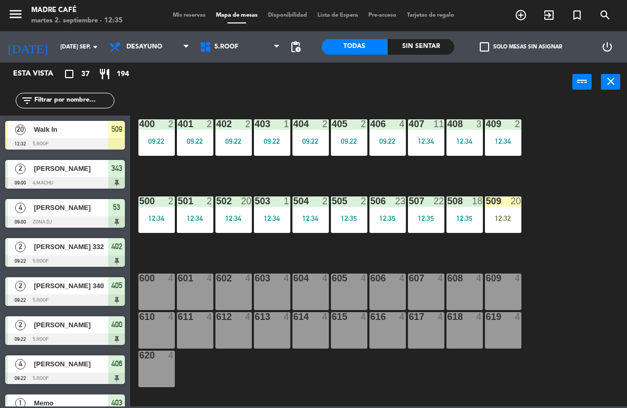
click at [503, 211] on div "509 20 12:32" at bounding box center [503, 214] width 36 height 36
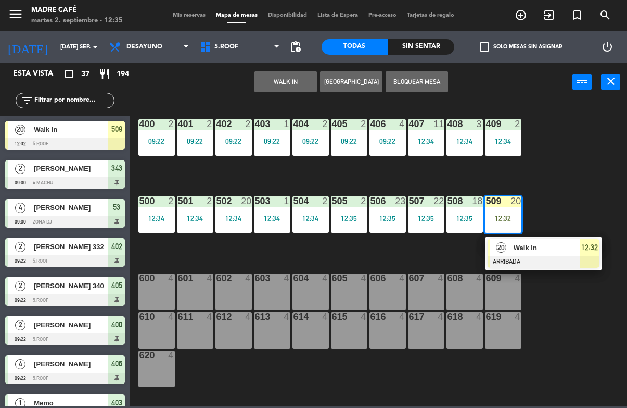
click at [570, 250] on span "Walk In" at bounding box center [547, 247] width 67 height 11
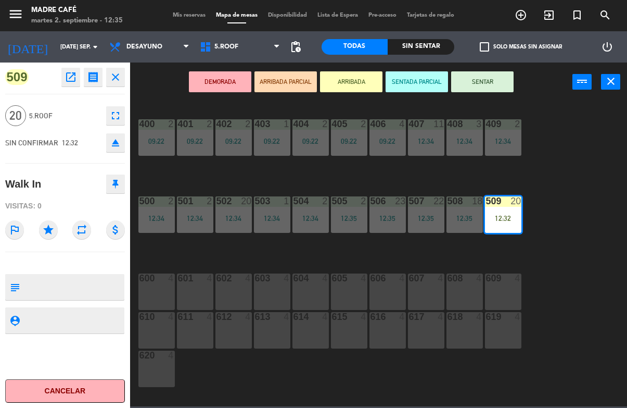
click at [498, 82] on button "SENTAR" at bounding box center [482, 81] width 62 height 21
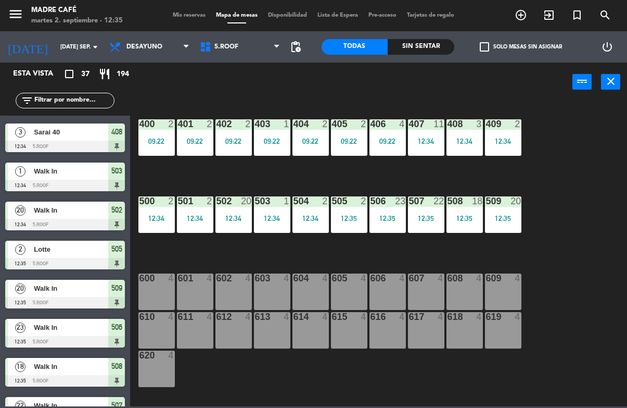
scroll to position [1130, 0]
click at [429, 43] on div "Sin sentar" at bounding box center [421, 47] width 67 height 16
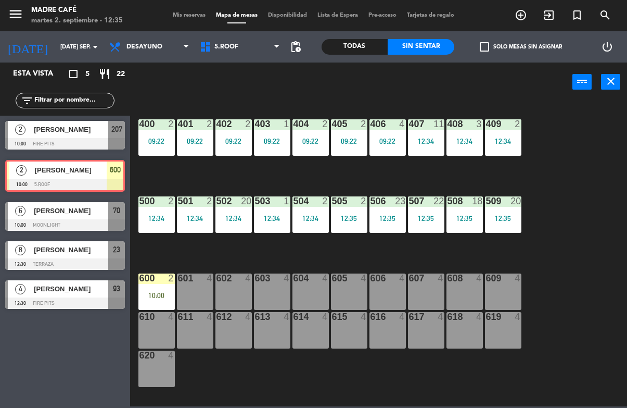
click at [160, 292] on div "10:00" at bounding box center [157, 295] width 36 height 7
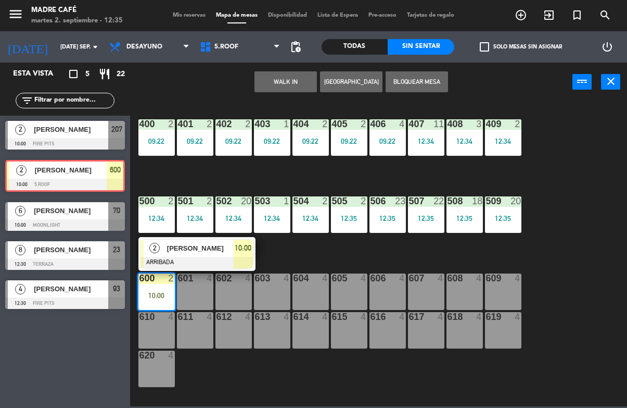
click at [241, 251] on span "10:00" at bounding box center [243, 248] width 17 height 12
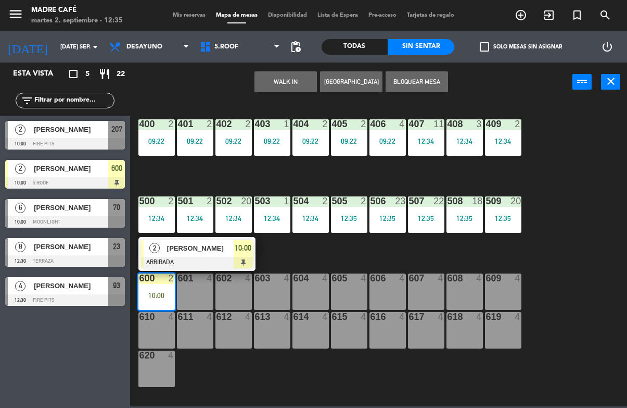
click at [241, 257] on div at bounding box center [197, 262] width 112 height 11
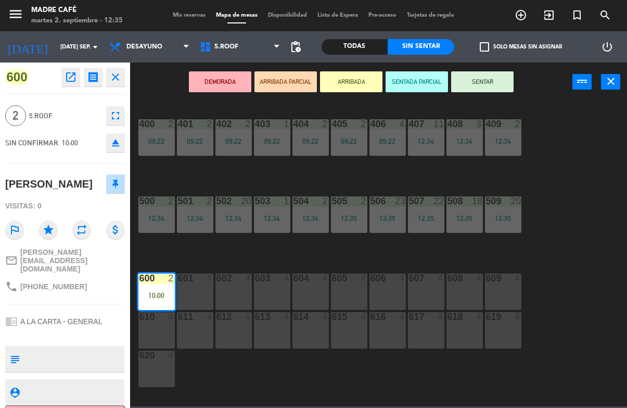
click at [494, 79] on button "SENTAR" at bounding box center [482, 81] width 62 height 21
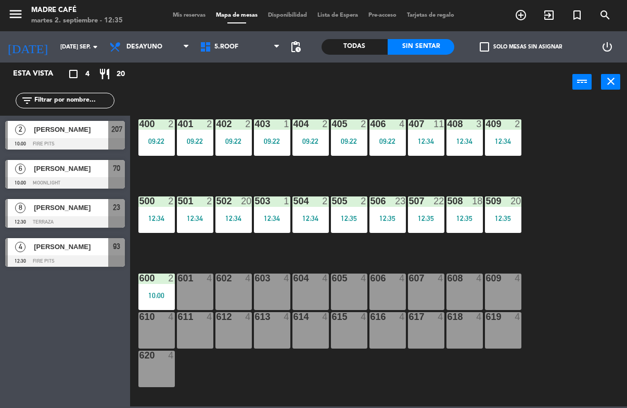
click at [51, 252] on span "[PERSON_NAME]" at bounding box center [71, 246] width 74 height 11
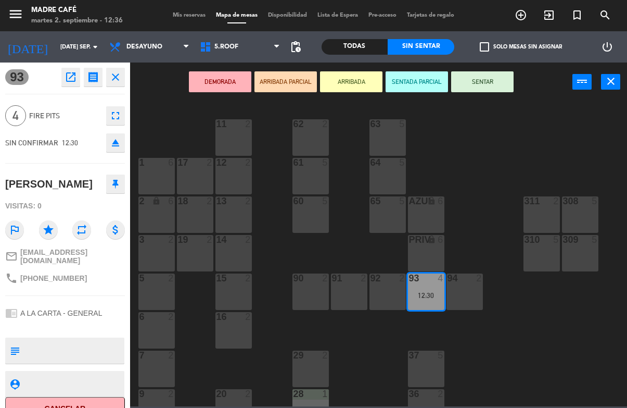
click at [528, 19] on icon "exit_to_app" at bounding box center [521, 15] width 12 height 12
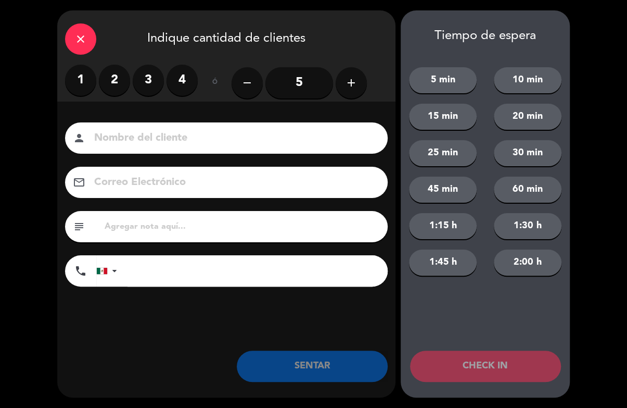
click at [349, 85] on icon "add" at bounding box center [351, 83] width 12 height 12
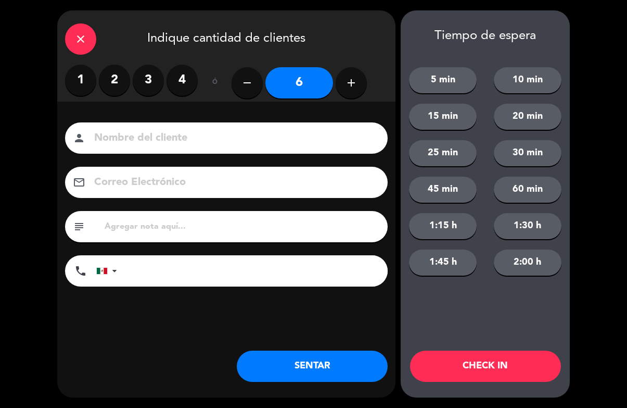
click at [316, 143] on input at bounding box center [233, 138] width 281 height 18
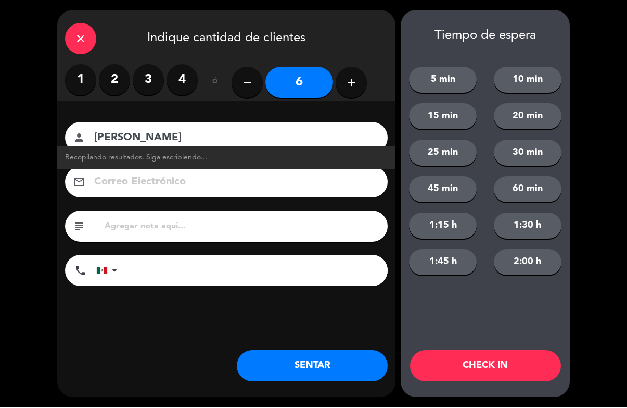
type input "[PERSON_NAME]"
click at [523, 353] on button "CHECK IN" at bounding box center [485, 365] width 151 height 31
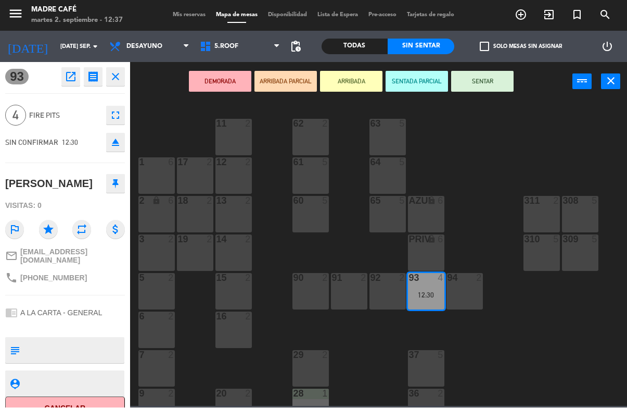
click at [528, 12] on icon "exit_to_app" at bounding box center [521, 15] width 12 height 12
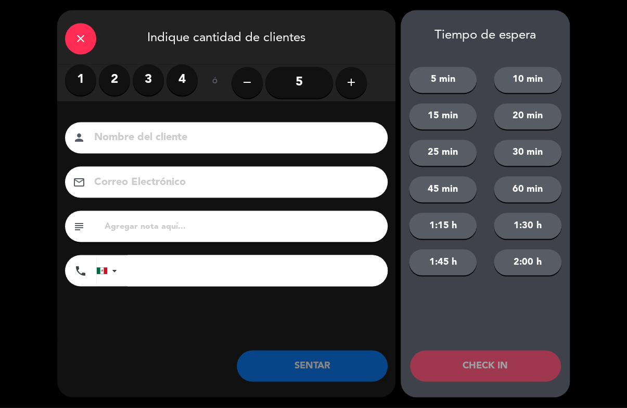
click at [131, 111] on div "Nombre del cliente person Correo Electrónico email subject phone [GEOGRAPHIC_DA…" at bounding box center [226, 222] width 338 height 240
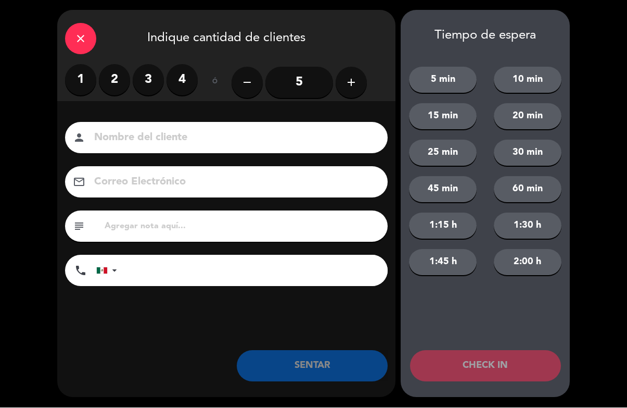
click at [319, 144] on input at bounding box center [233, 138] width 281 height 18
type input "[PERSON_NAME]"
click at [110, 83] on label "2" at bounding box center [114, 80] width 31 height 31
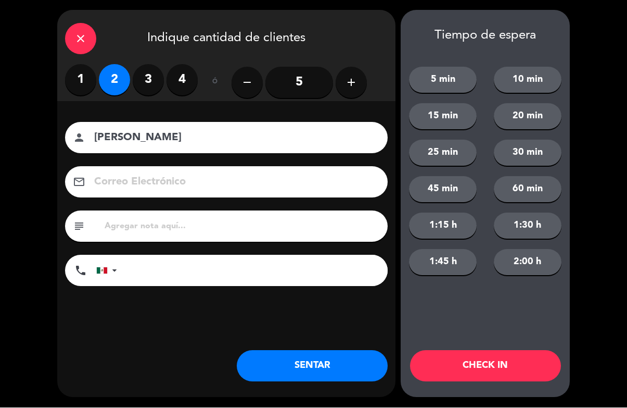
click at [522, 361] on button "CHECK IN" at bounding box center [485, 365] width 151 height 31
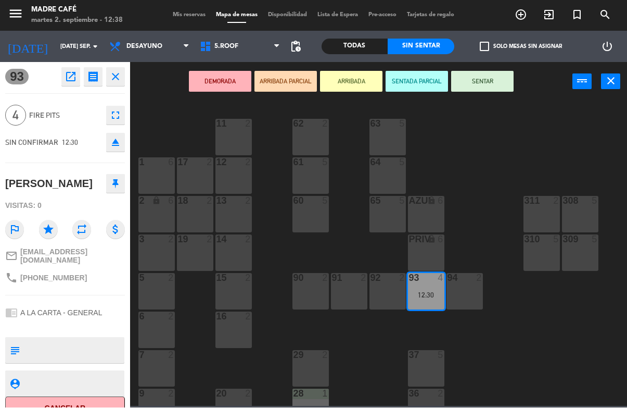
click at [494, 81] on button "SENTAR" at bounding box center [482, 81] width 62 height 21
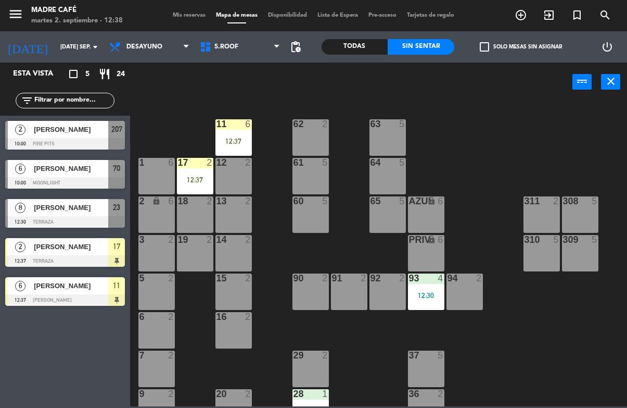
click at [192, 182] on div "12:37" at bounding box center [195, 179] width 36 height 7
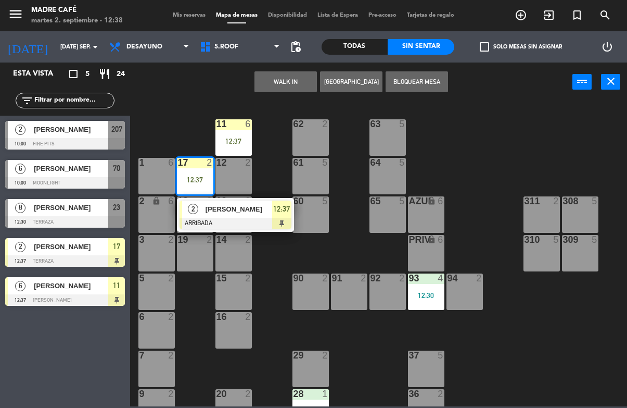
click at [282, 216] on div "12:37" at bounding box center [281, 208] width 19 height 17
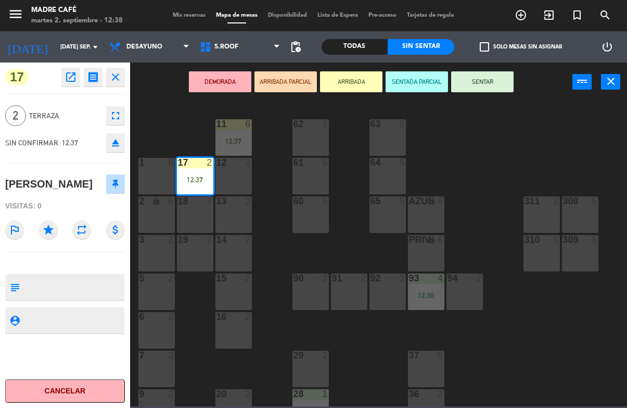
click at [503, 83] on button "SENTAR" at bounding box center [482, 81] width 62 height 21
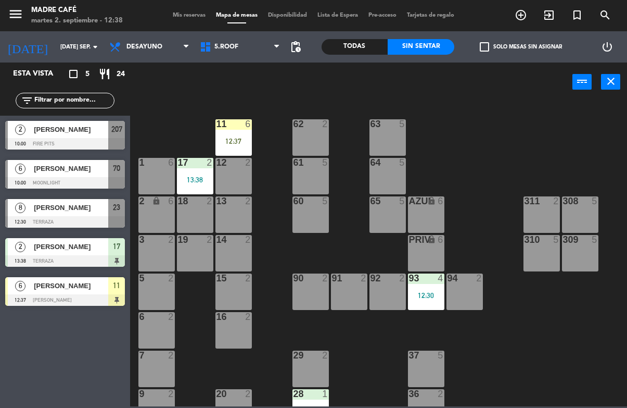
click at [243, 140] on div "12:37" at bounding box center [234, 140] width 36 height 7
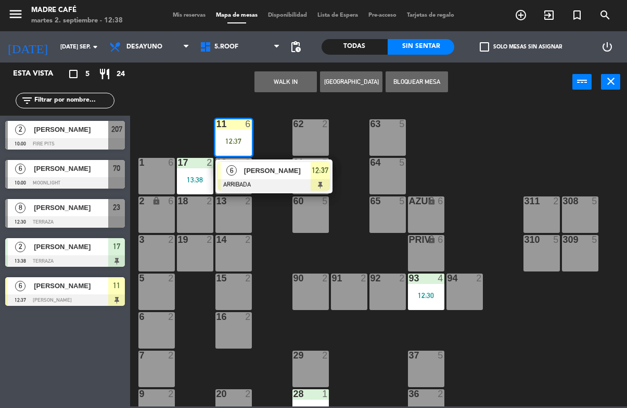
click at [314, 180] on div at bounding box center [274, 184] width 112 height 11
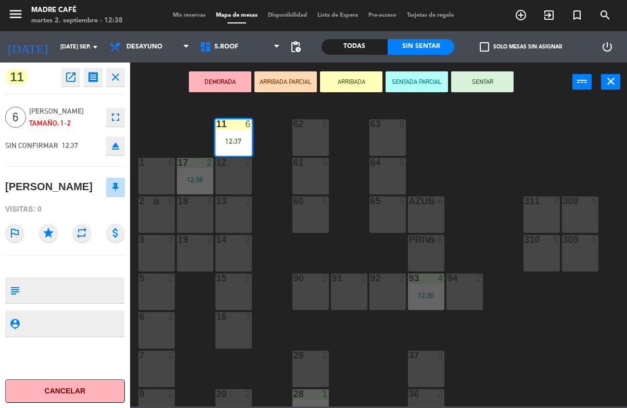
click at [495, 80] on button "SENTAR" at bounding box center [482, 81] width 62 height 21
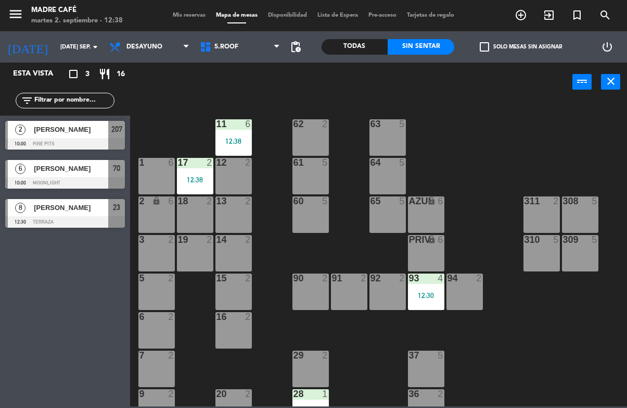
click at [528, 19] on icon "exit_to_app" at bounding box center [521, 15] width 12 height 12
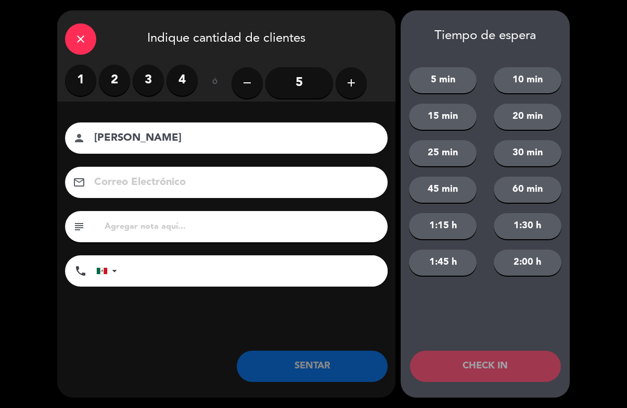
click at [123, 87] on label "2" at bounding box center [114, 80] width 31 height 31
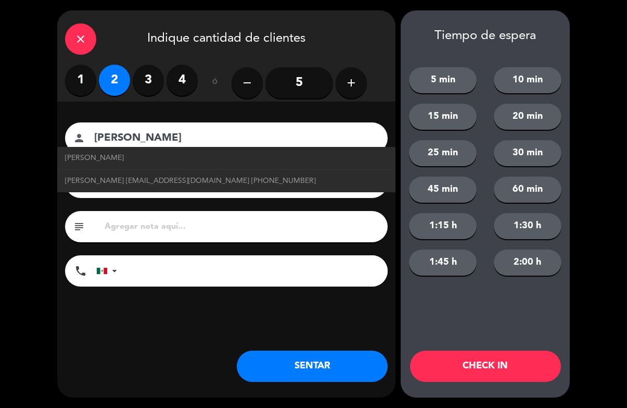
click at [333, 131] on input "[PERSON_NAME]" at bounding box center [233, 138] width 281 height 18
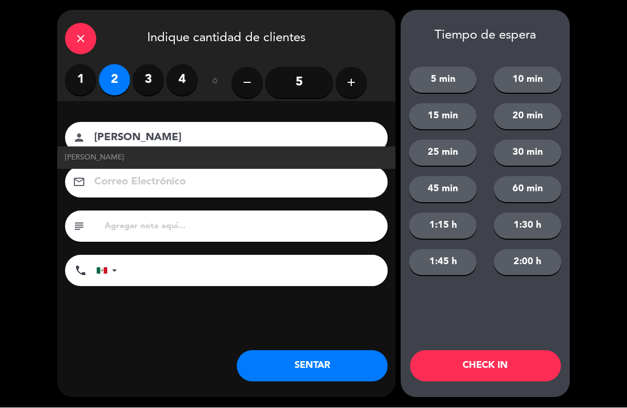
click at [284, 138] on input "[PERSON_NAME]" at bounding box center [233, 138] width 281 height 18
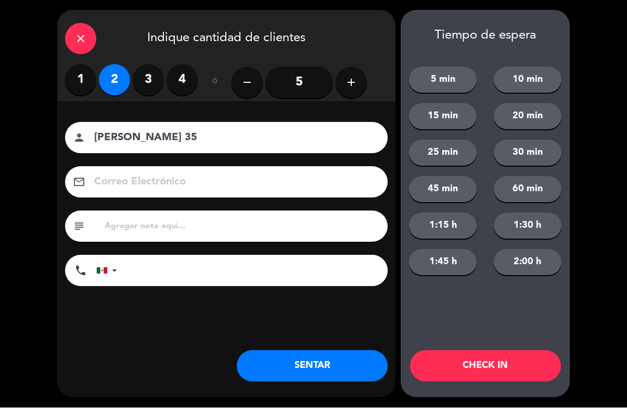
type input "[PERSON_NAME] 35"
click at [519, 363] on button "CHECK IN" at bounding box center [485, 365] width 151 height 31
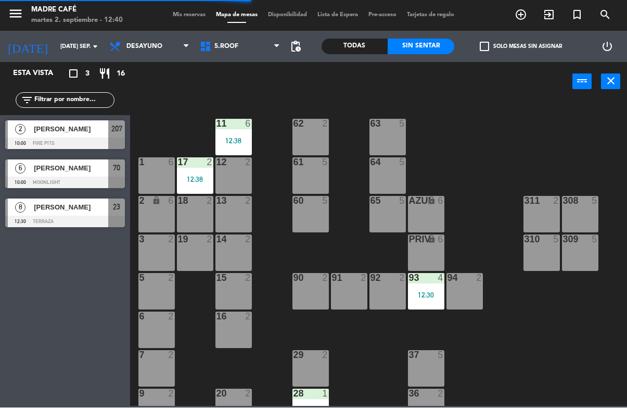
click at [528, 19] on icon "exit_to_app" at bounding box center [521, 15] width 12 height 12
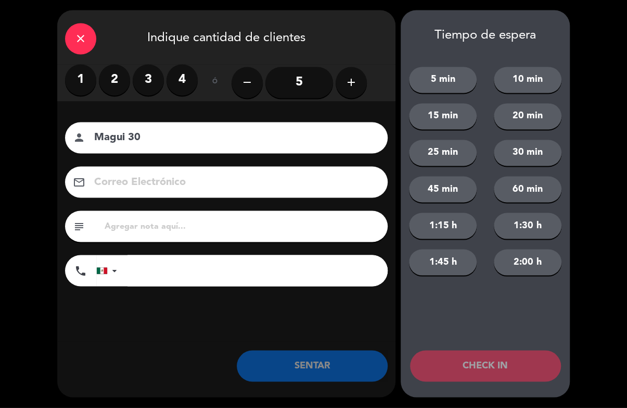
type input "Magui 30"
click at [146, 84] on label "3" at bounding box center [148, 80] width 31 height 31
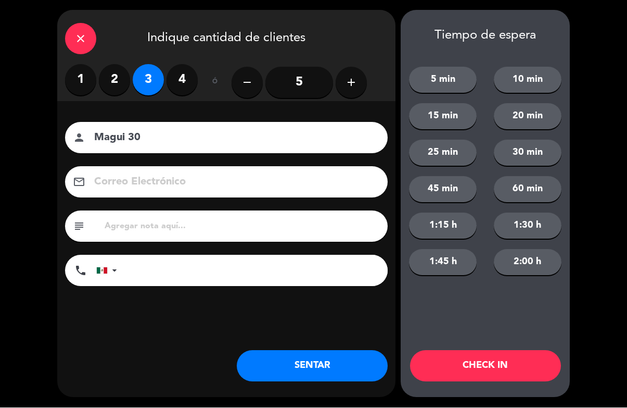
click at [482, 364] on button "CHECK IN" at bounding box center [485, 365] width 151 height 31
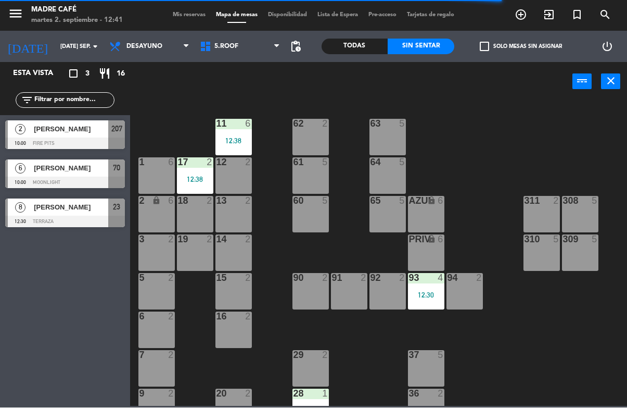
click at [528, 20] on icon "exit_to_app" at bounding box center [521, 15] width 12 height 12
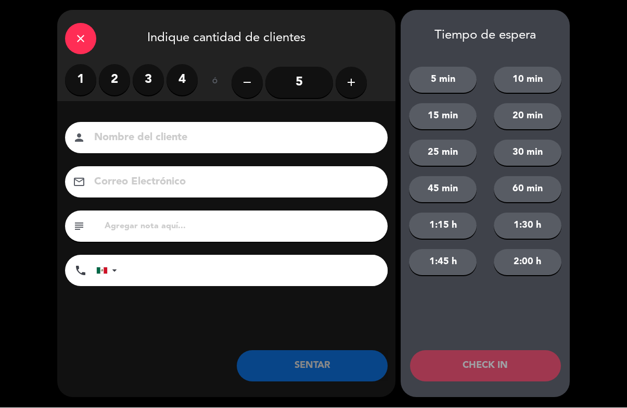
click at [79, 35] on icon "close" at bounding box center [80, 39] width 12 height 12
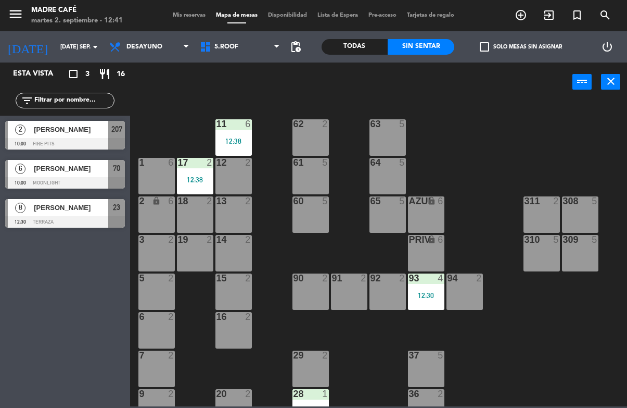
click at [48, 213] on span "[PERSON_NAME]" at bounding box center [71, 207] width 74 height 11
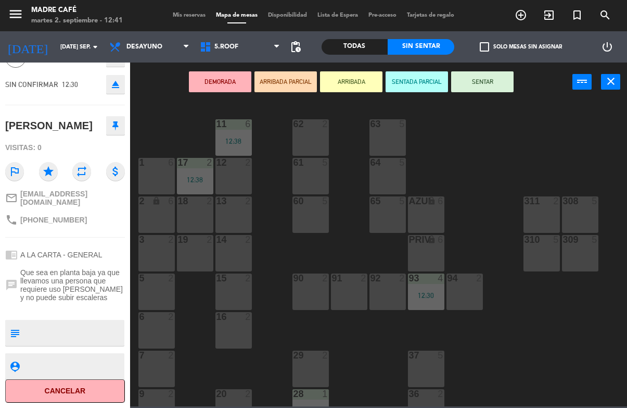
scroll to position [72, 0]
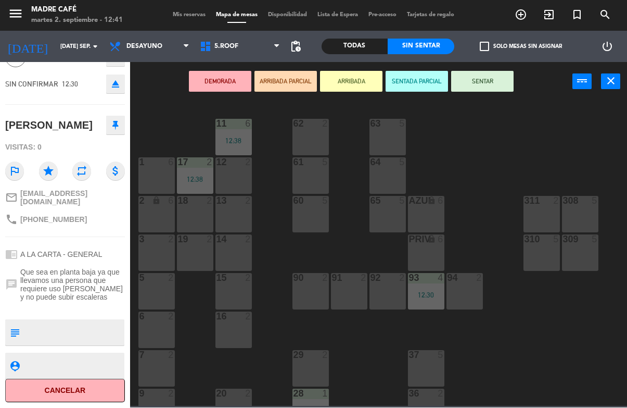
click at [494, 82] on button "SENTAR" at bounding box center [482, 81] width 62 height 21
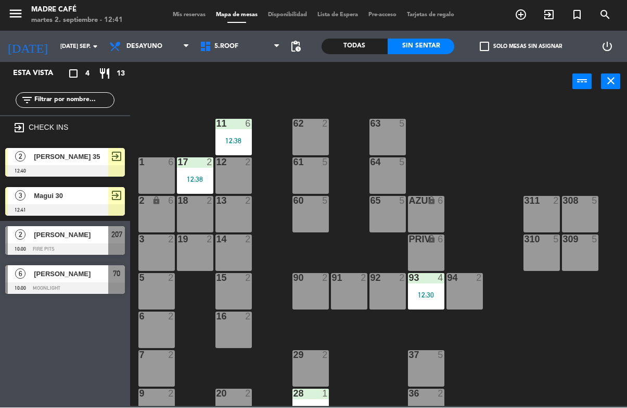
click at [528, 17] on icon "exit_to_app" at bounding box center [521, 15] width 12 height 12
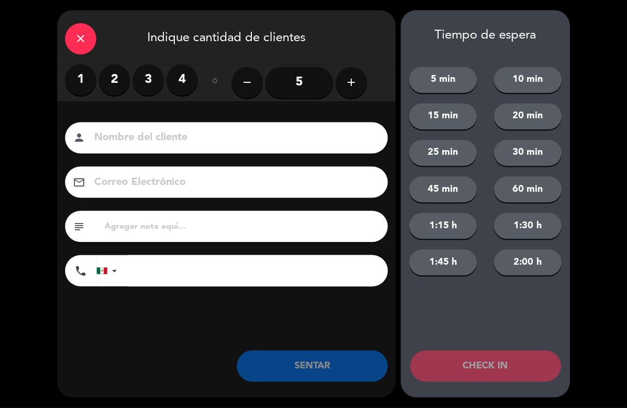
click at [353, 80] on icon "add" at bounding box center [351, 83] width 12 height 12
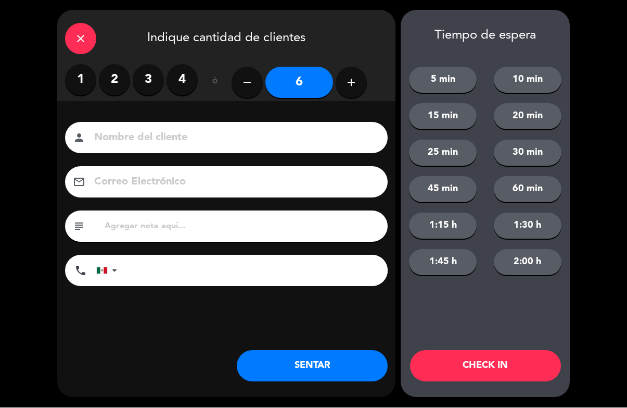
click at [365, 78] on button "add" at bounding box center [351, 82] width 31 height 31
click at [361, 85] on button "add" at bounding box center [351, 82] width 31 height 31
click at [358, 84] on button "add" at bounding box center [351, 82] width 31 height 31
click at [365, 84] on button "add" at bounding box center [351, 82] width 31 height 31
click at [361, 86] on button "add" at bounding box center [351, 82] width 31 height 31
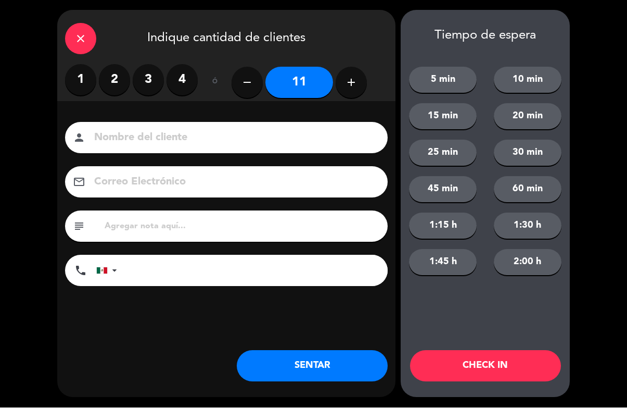
click at [363, 85] on button "add" at bounding box center [351, 82] width 31 height 31
click at [366, 78] on button "add" at bounding box center [351, 82] width 31 height 31
click at [363, 81] on button "add" at bounding box center [351, 82] width 31 height 31
click at [366, 78] on button "add" at bounding box center [351, 82] width 31 height 31
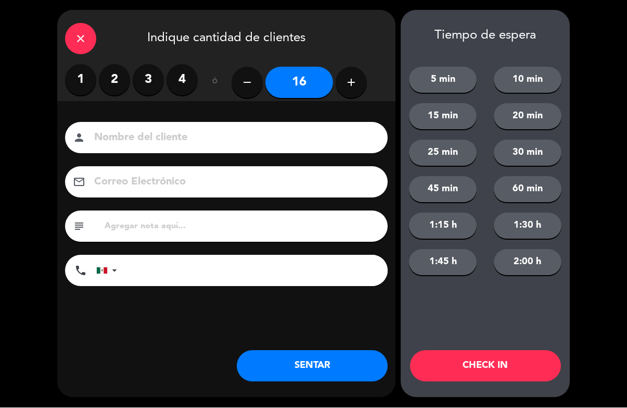
click at [362, 80] on button "add" at bounding box center [351, 82] width 31 height 31
click at [357, 85] on icon "add" at bounding box center [351, 83] width 12 height 12
click at [357, 84] on icon "add" at bounding box center [351, 83] width 12 height 12
click at [359, 85] on button "add" at bounding box center [351, 82] width 31 height 31
click at [360, 79] on button "add" at bounding box center [351, 82] width 31 height 31
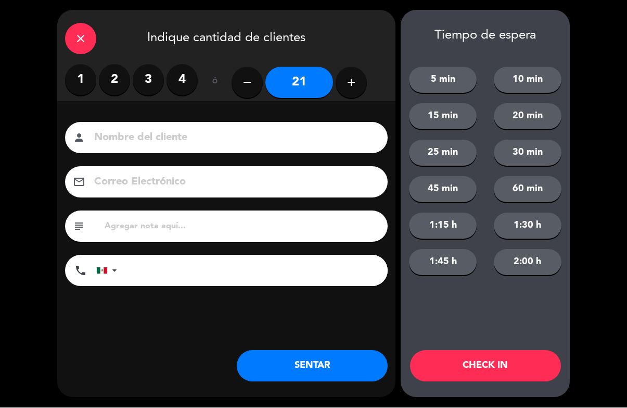
click at [352, 83] on icon "add" at bounding box center [351, 83] width 12 height 12
click at [360, 82] on button "add" at bounding box center [351, 82] width 31 height 31
type input "23"
click at [480, 369] on button "CHECK IN" at bounding box center [485, 365] width 151 height 31
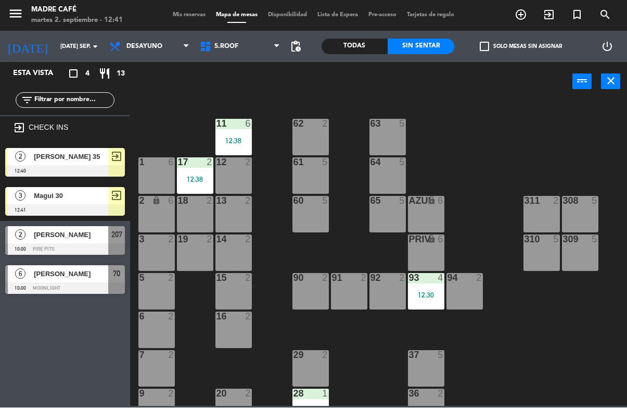
click at [528, 14] on icon "exit_to_app" at bounding box center [521, 15] width 12 height 12
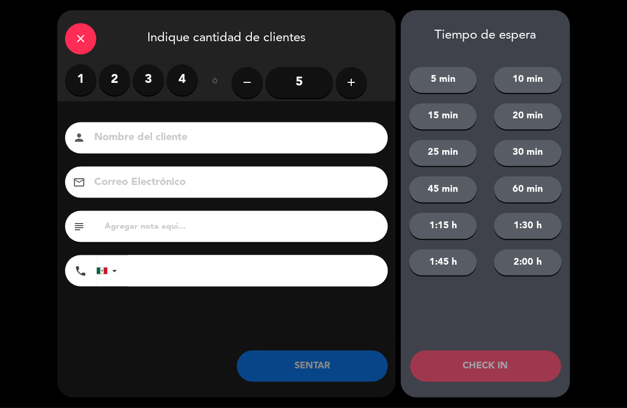
click at [357, 84] on icon "add" at bounding box center [351, 83] width 12 height 12
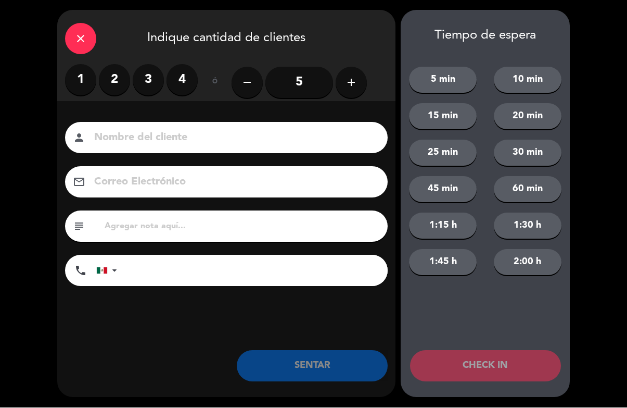
click at [360, 82] on button "add" at bounding box center [351, 82] width 31 height 31
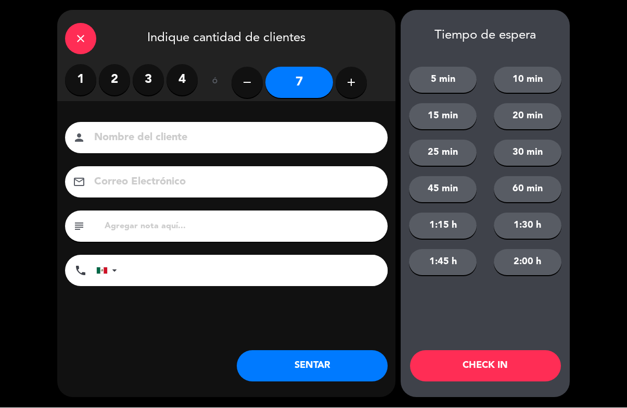
click at [360, 77] on button "add" at bounding box center [351, 82] width 31 height 31
click at [362, 78] on button "add" at bounding box center [351, 82] width 31 height 31
click at [359, 81] on button "add" at bounding box center [351, 82] width 31 height 31
click at [360, 80] on button "add" at bounding box center [351, 82] width 31 height 31
click at [359, 78] on button "add" at bounding box center [351, 82] width 31 height 31
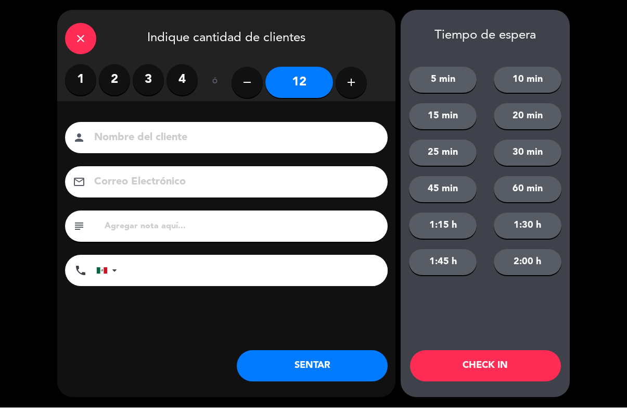
click at [360, 77] on button "add" at bounding box center [351, 82] width 31 height 31
click at [356, 77] on icon "add" at bounding box center [351, 83] width 12 height 12
click at [358, 76] on button "add" at bounding box center [351, 82] width 31 height 31
click at [361, 76] on button "add" at bounding box center [351, 82] width 31 height 31
click at [361, 78] on button "add" at bounding box center [351, 82] width 31 height 31
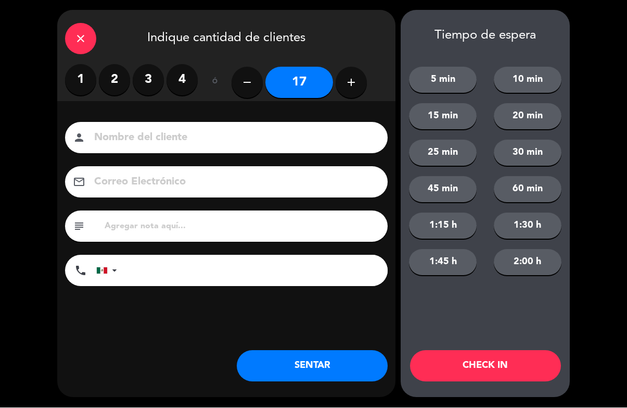
click at [360, 80] on button "add" at bounding box center [351, 82] width 31 height 31
click at [358, 78] on button "add" at bounding box center [351, 82] width 31 height 31
click at [356, 80] on icon "add" at bounding box center [351, 83] width 12 height 12
click at [356, 82] on icon "add" at bounding box center [351, 83] width 12 height 12
click at [355, 85] on icon "add" at bounding box center [351, 83] width 12 height 12
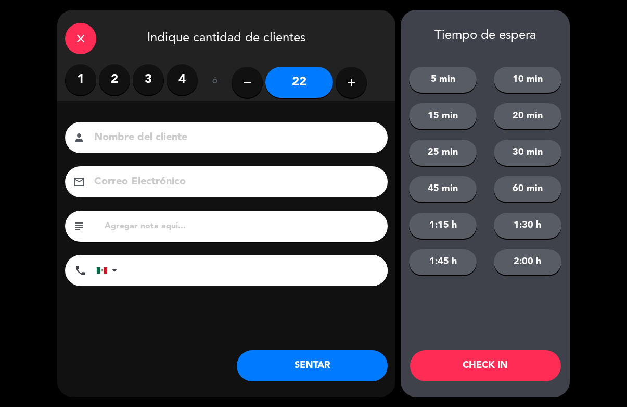
click at [358, 86] on button "add" at bounding box center [351, 82] width 31 height 31
type input "23"
click at [511, 361] on button "CHECK IN" at bounding box center [485, 365] width 151 height 31
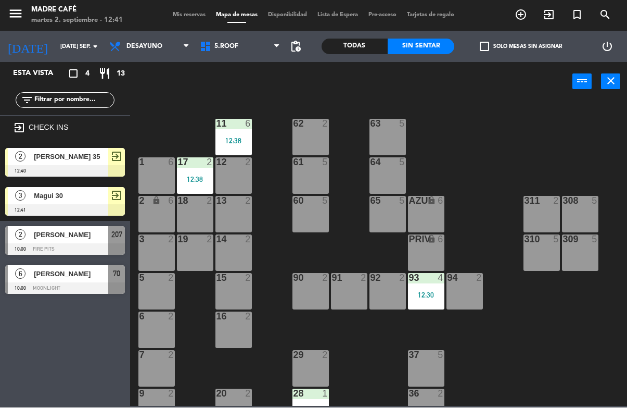
click at [528, 14] on icon "exit_to_app" at bounding box center [521, 15] width 12 height 12
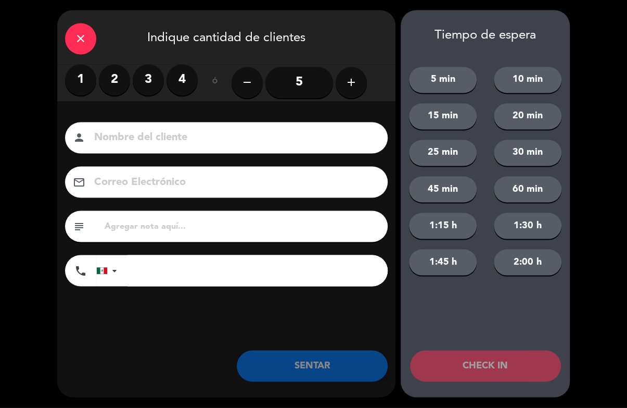
click at [351, 85] on icon "add" at bounding box center [351, 83] width 12 height 12
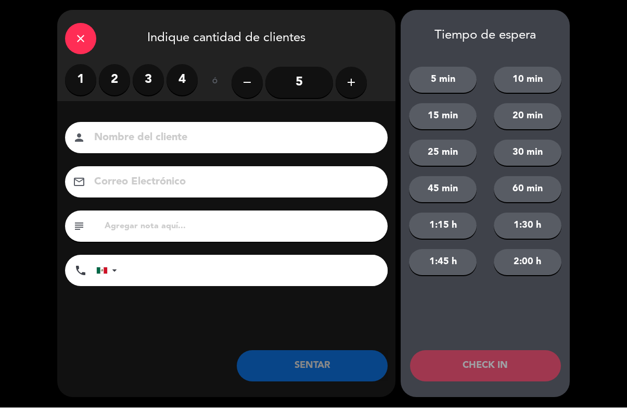
click at [355, 82] on icon "add" at bounding box center [351, 83] width 12 height 12
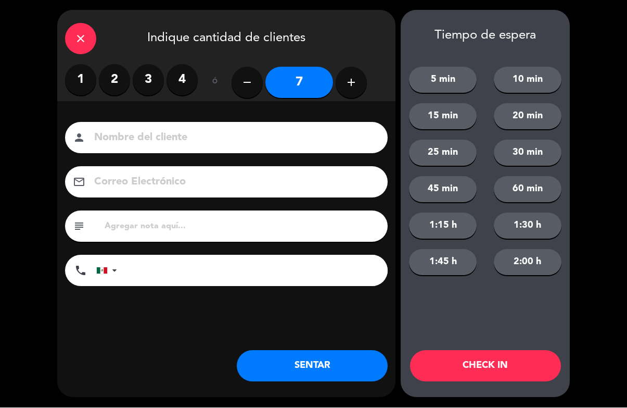
click at [357, 83] on icon "add" at bounding box center [351, 83] width 12 height 12
click at [359, 82] on button "add" at bounding box center [351, 82] width 31 height 31
type input "10"
click at [480, 357] on button "CHECK IN" at bounding box center [485, 365] width 151 height 31
